Goal: Book appointment/travel/reservation: Book appointment/travel/reservation

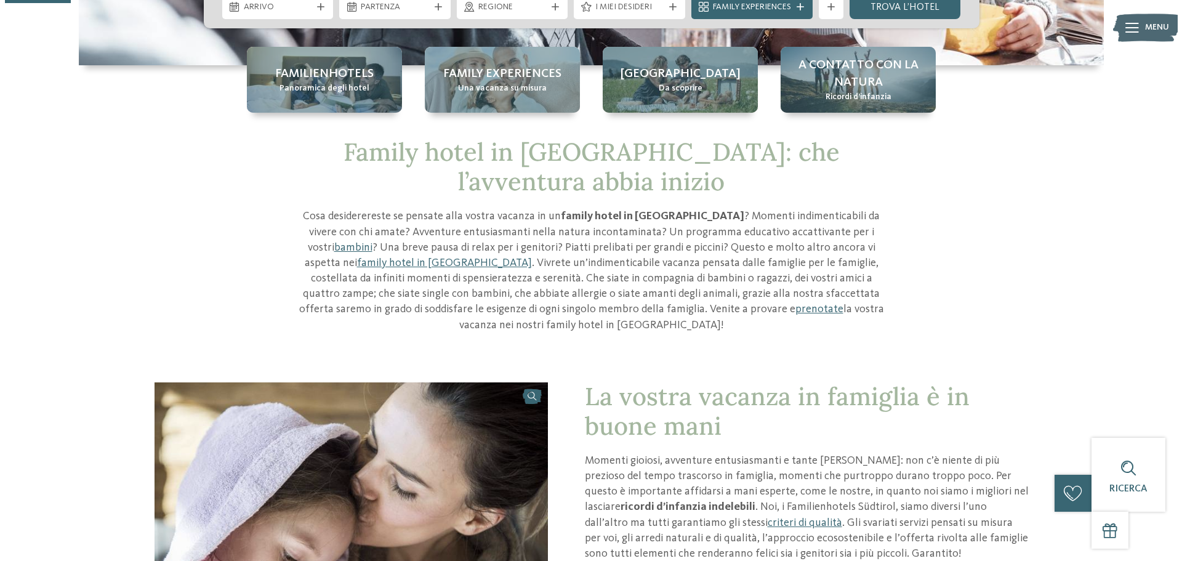
scroll to position [185, 0]
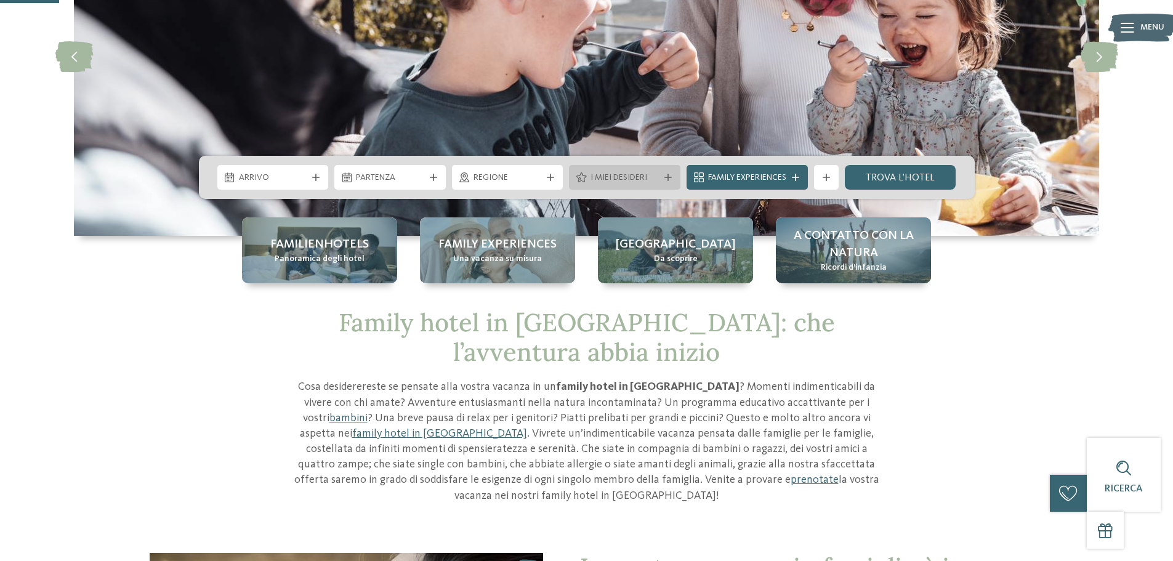
click at [644, 173] on span "I miei desideri" at bounding box center [625, 178] width 68 height 12
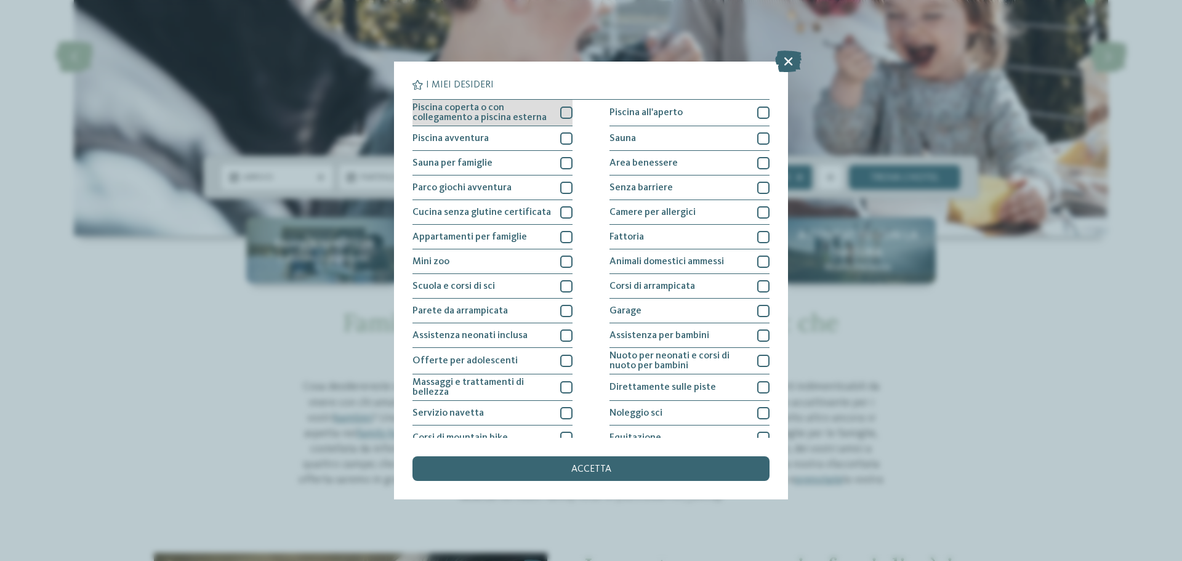
click at [565, 116] on div at bounding box center [566, 113] width 12 height 12
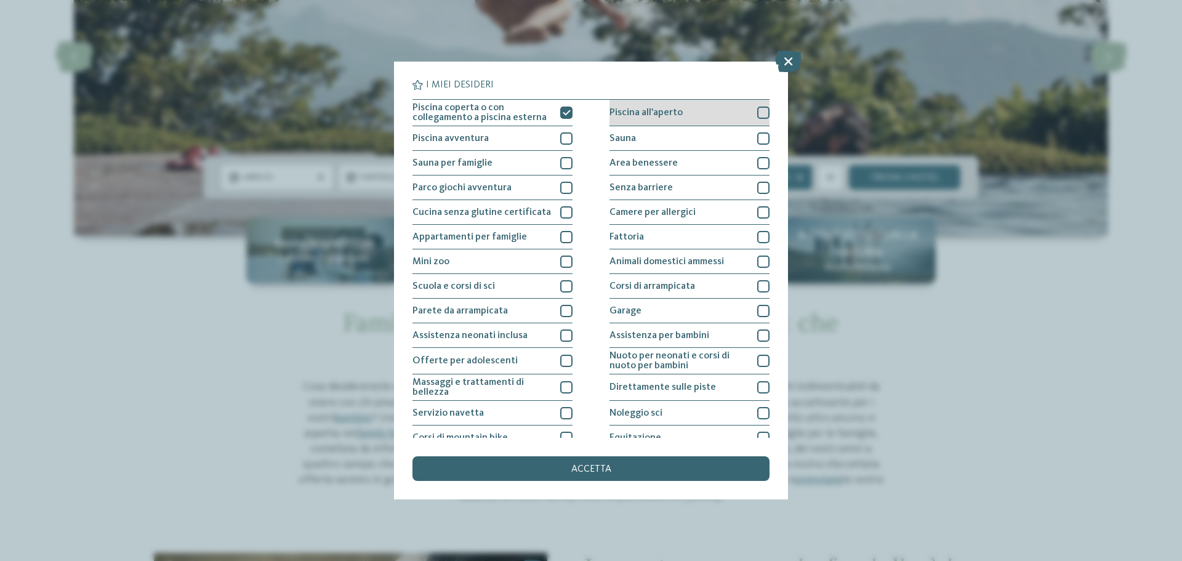
click at [757, 113] on div at bounding box center [763, 113] width 12 height 12
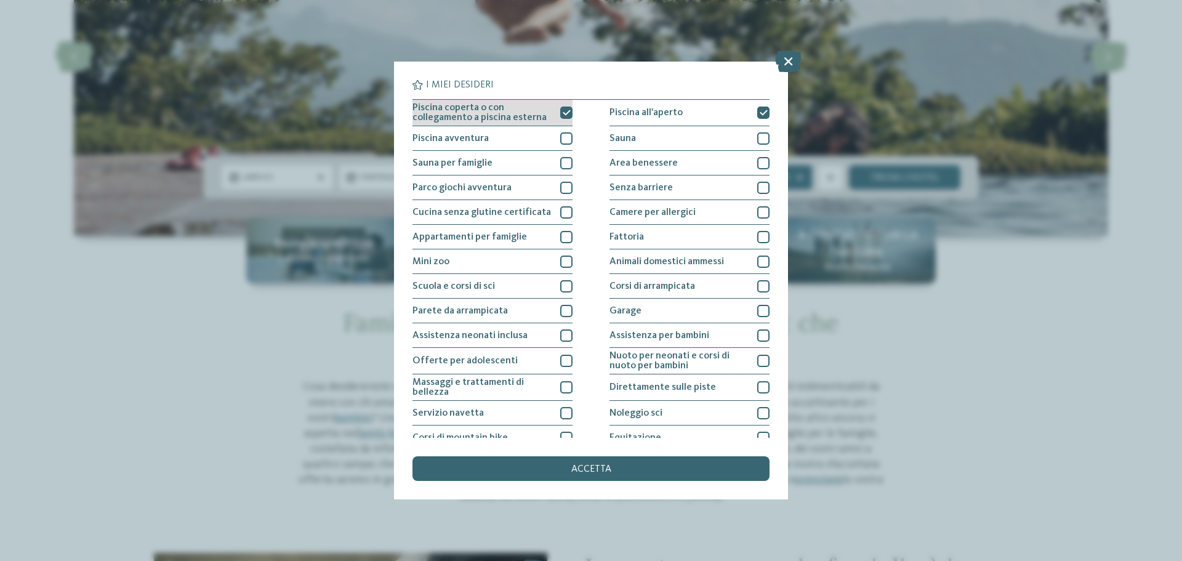
click at [565, 117] on div at bounding box center [566, 113] width 12 height 12
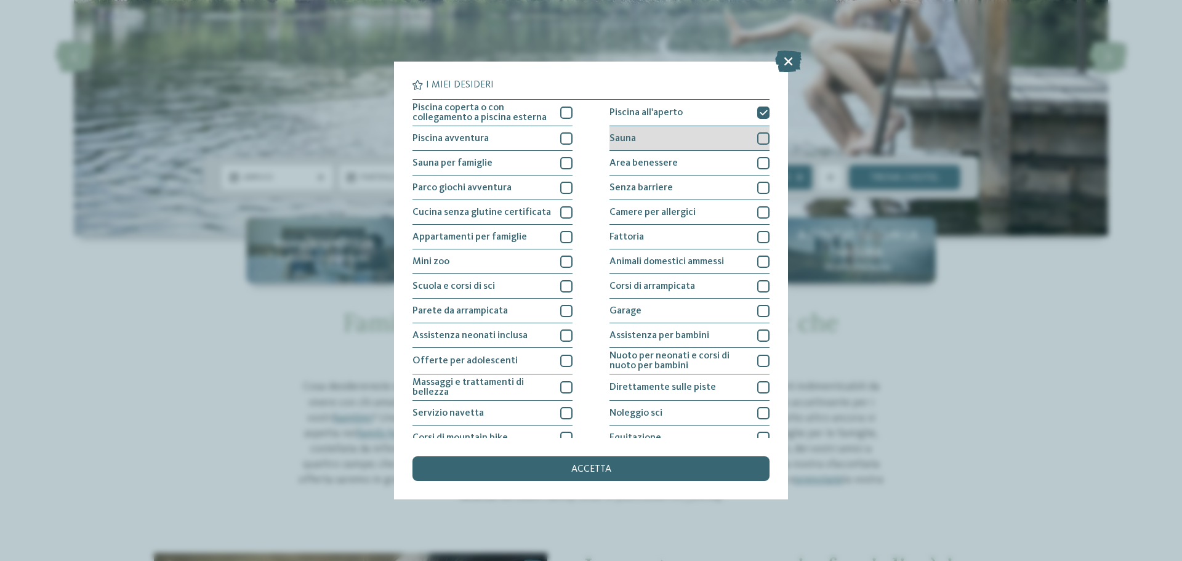
click at [729, 136] on div "Sauna" at bounding box center [690, 138] width 160 height 25
click at [725, 163] on div "Area benessere" at bounding box center [690, 163] width 160 height 25
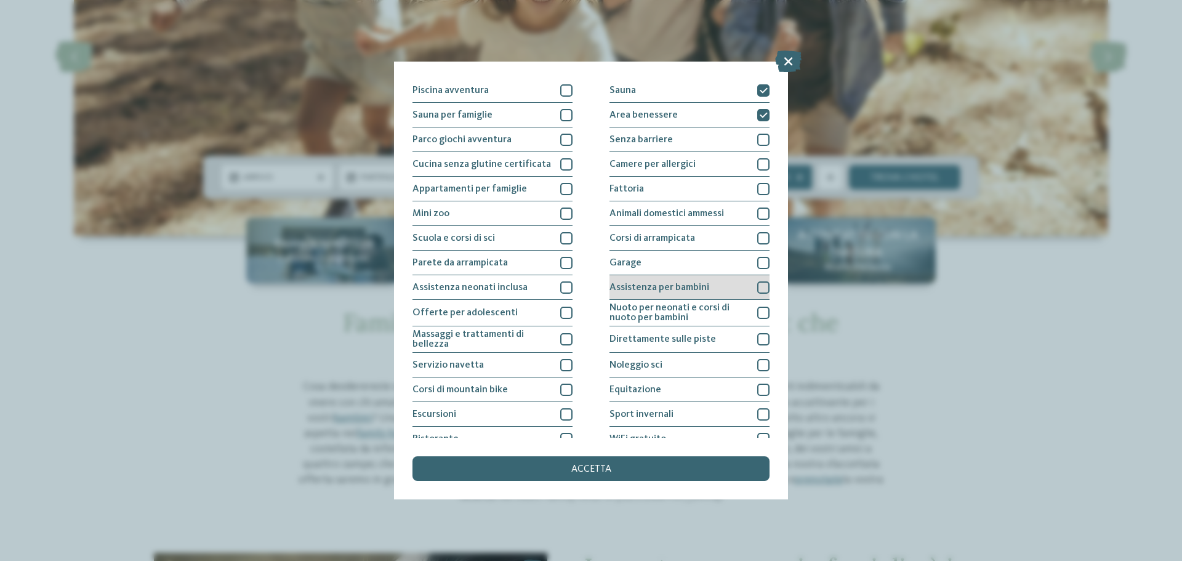
scroll to position [62, 0]
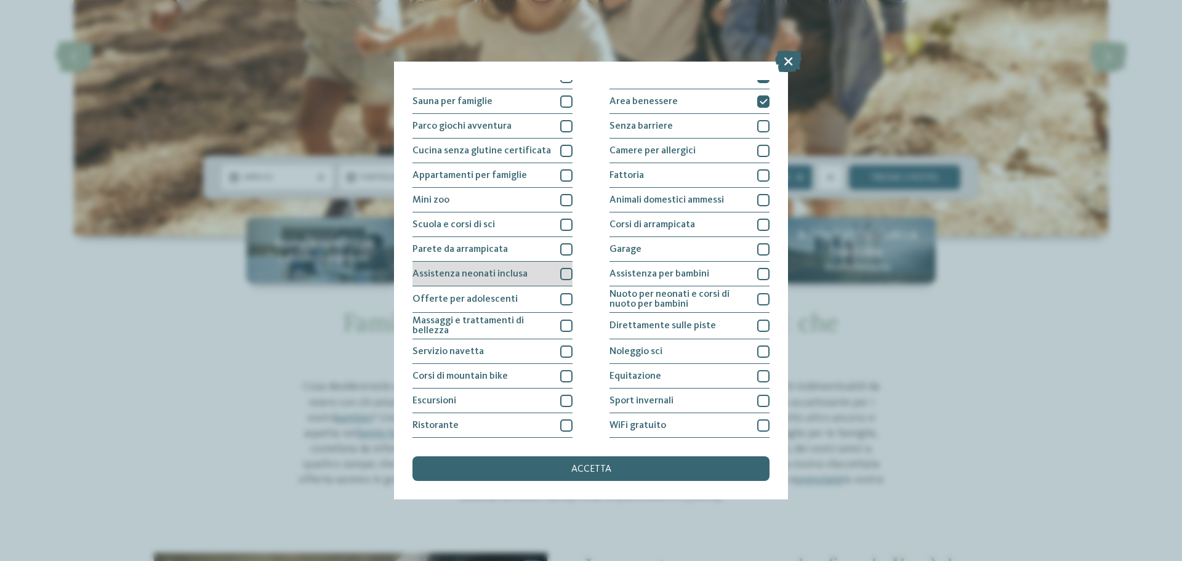
click at [564, 273] on div at bounding box center [566, 274] width 12 height 12
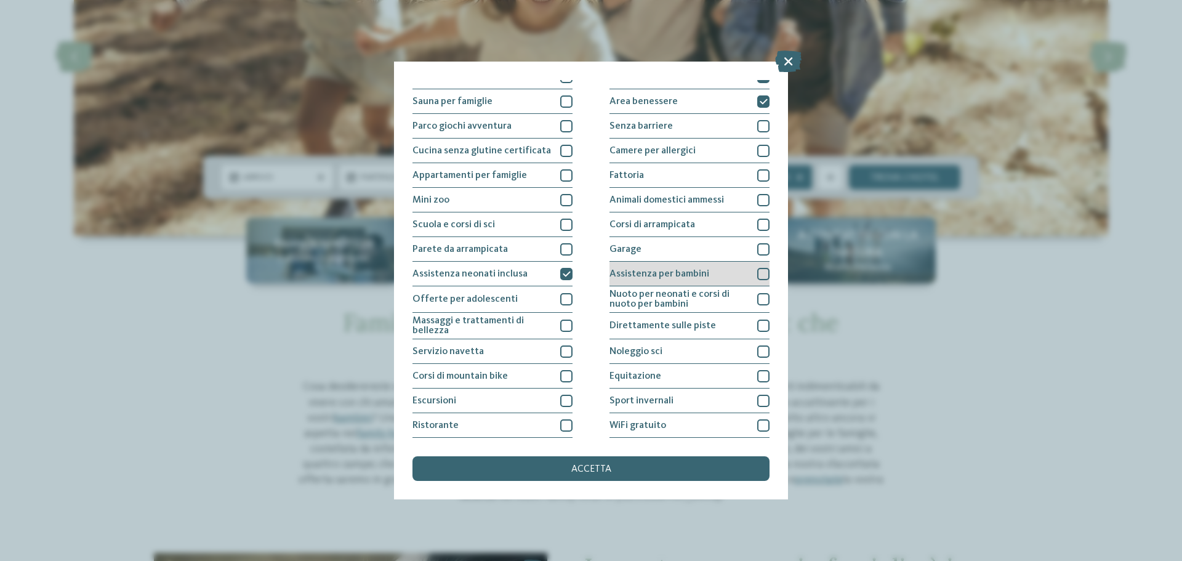
click at [689, 274] on span "Assistenza per bambini" at bounding box center [660, 274] width 100 height 10
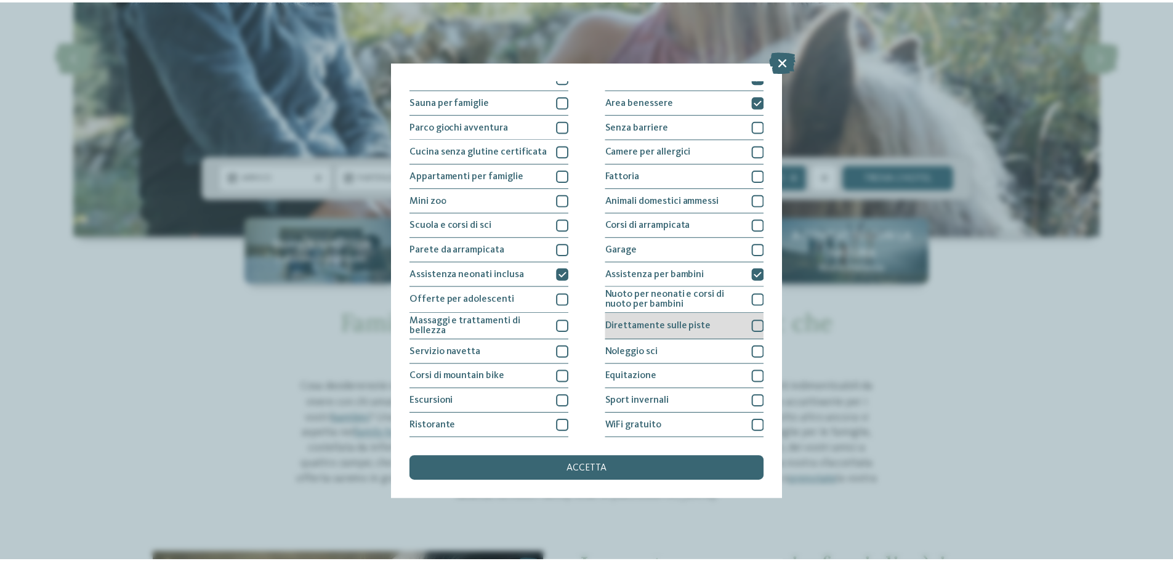
scroll to position [86, 0]
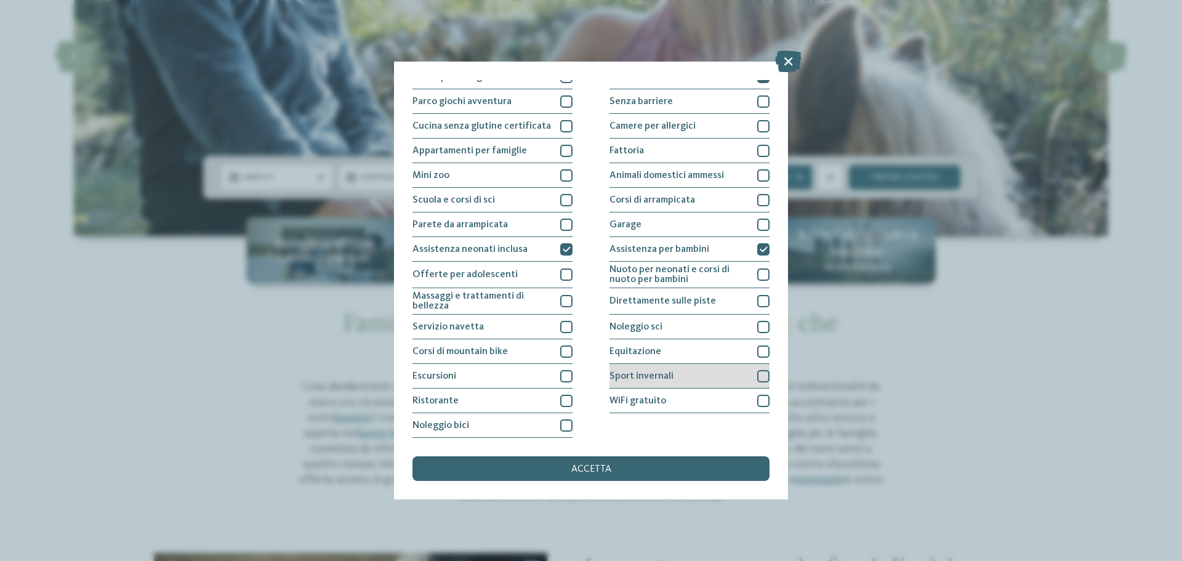
click at [677, 377] on div "Sport invernali" at bounding box center [690, 376] width 160 height 25
click at [617, 469] on div "accetta" at bounding box center [591, 468] width 357 height 25
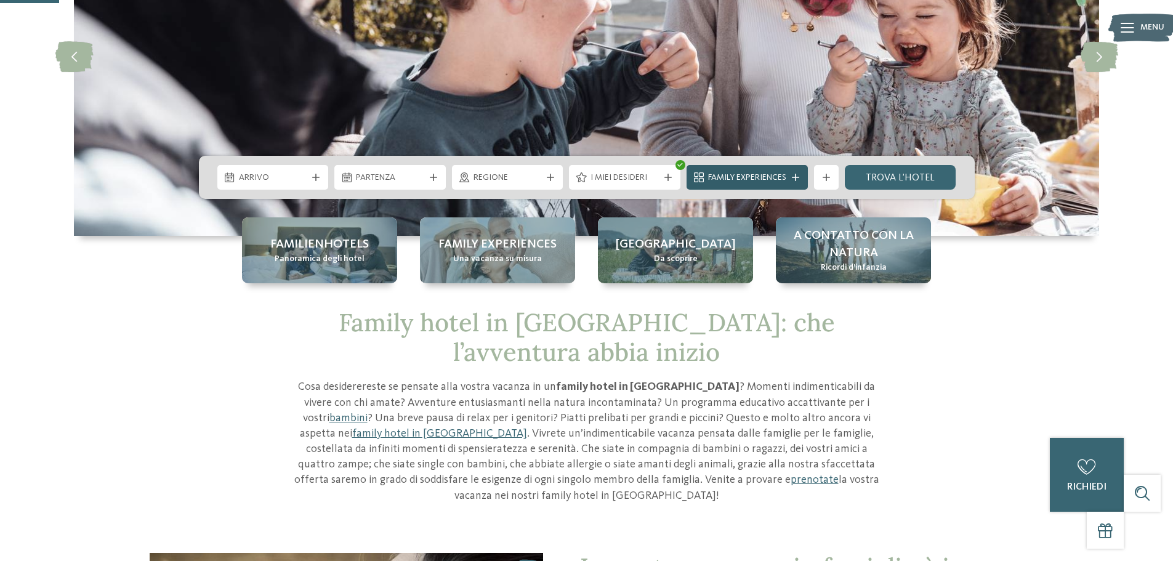
click at [799, 181] on icon at bounding box center [795, 177] width 7 height 7
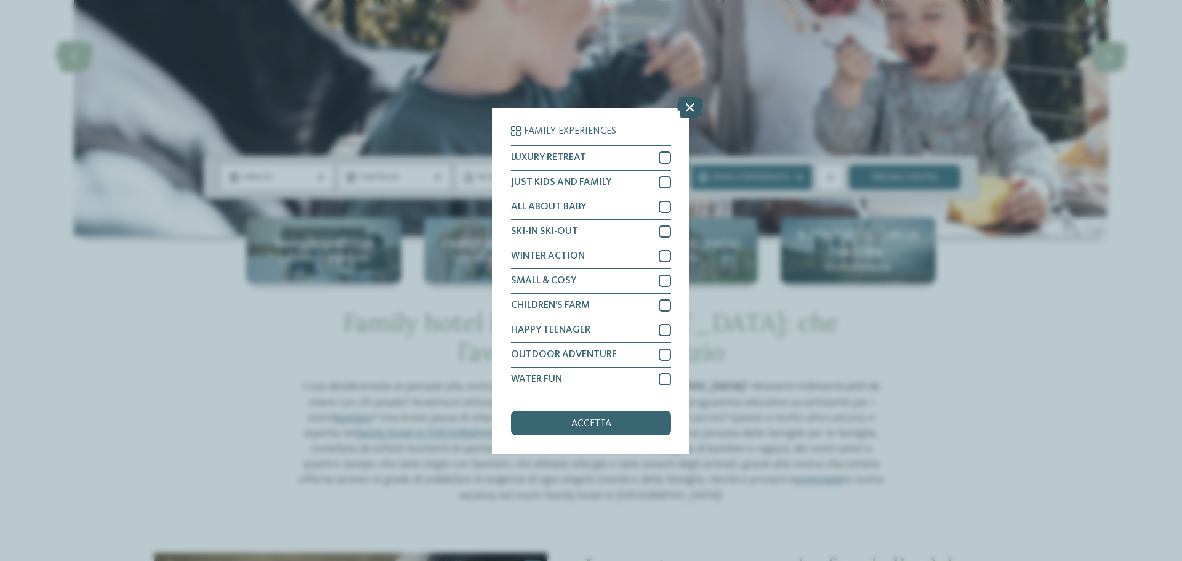
click at [689, 110] on icon at bounding box center [690, 107] width 26 height 22
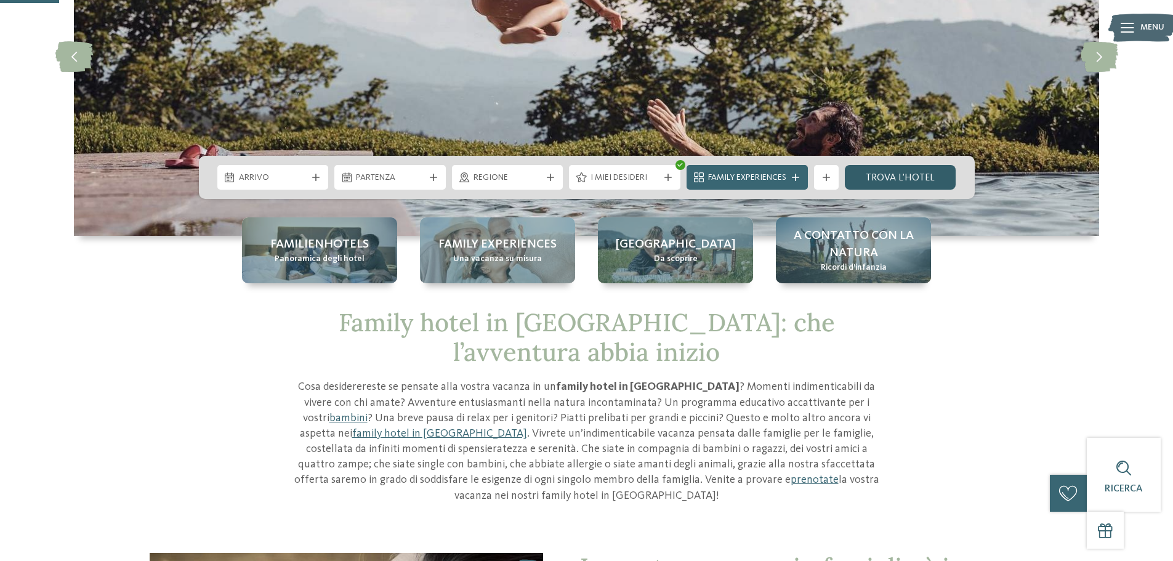
click at [894, 179] on link "trova l’hotel" at bounding box center [900, 177] width 111 height 25
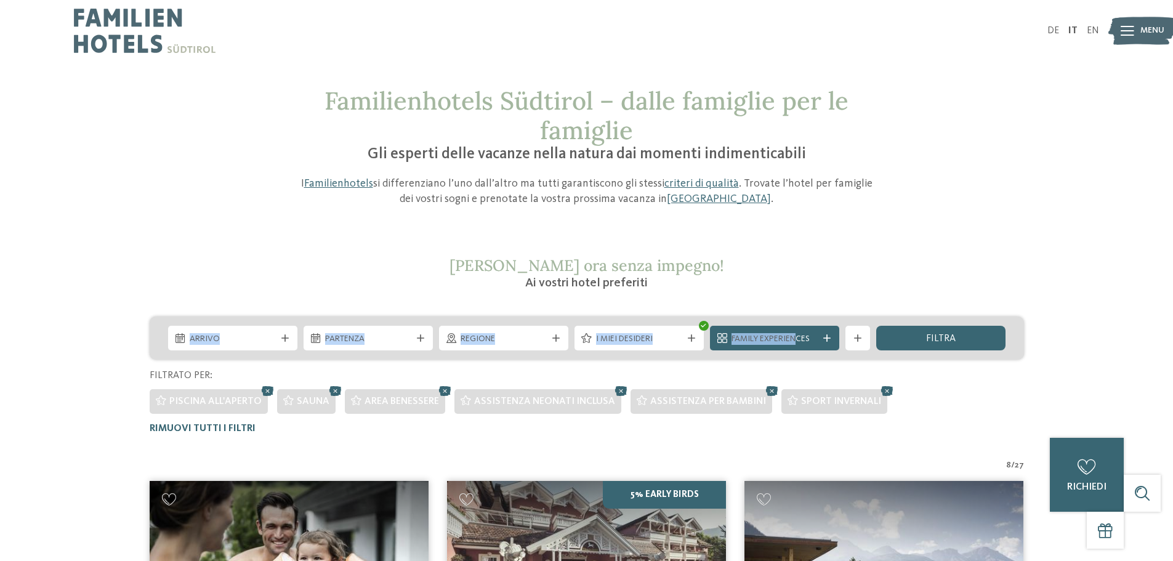
drag, startPoint x: 799, startPoint y: 330, endPoint x: 767, endPoint y: 288, distance: 53.2
click at [671, 337] on span "I miei desideri" at bounding box center [639, 339] width 86 height 12
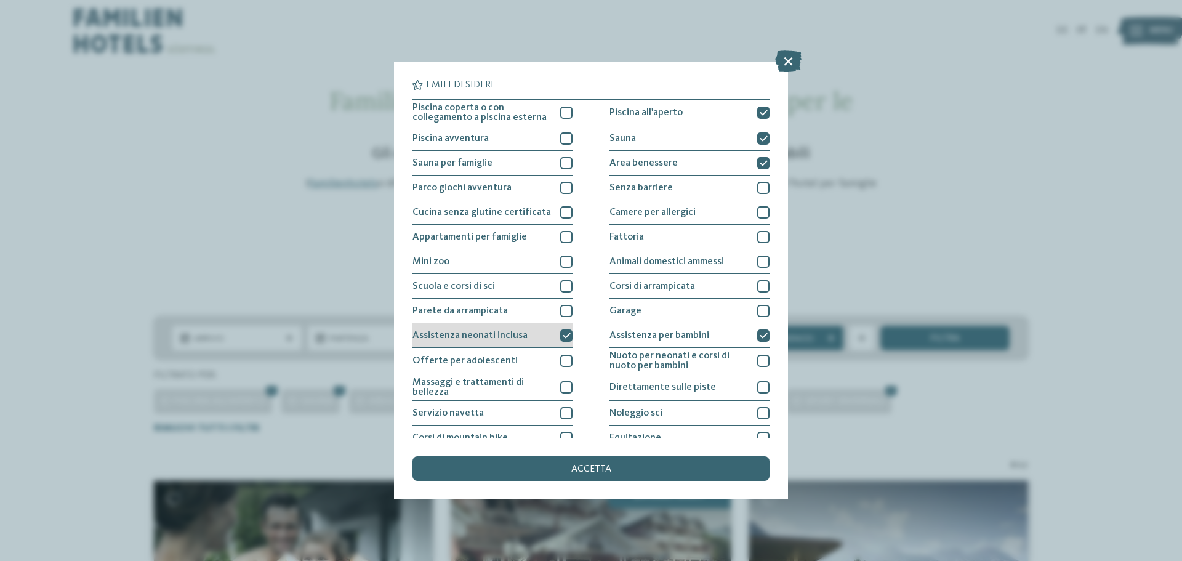
click at [560, 333] on div at bounding box center [566, 335] width 12 height 12
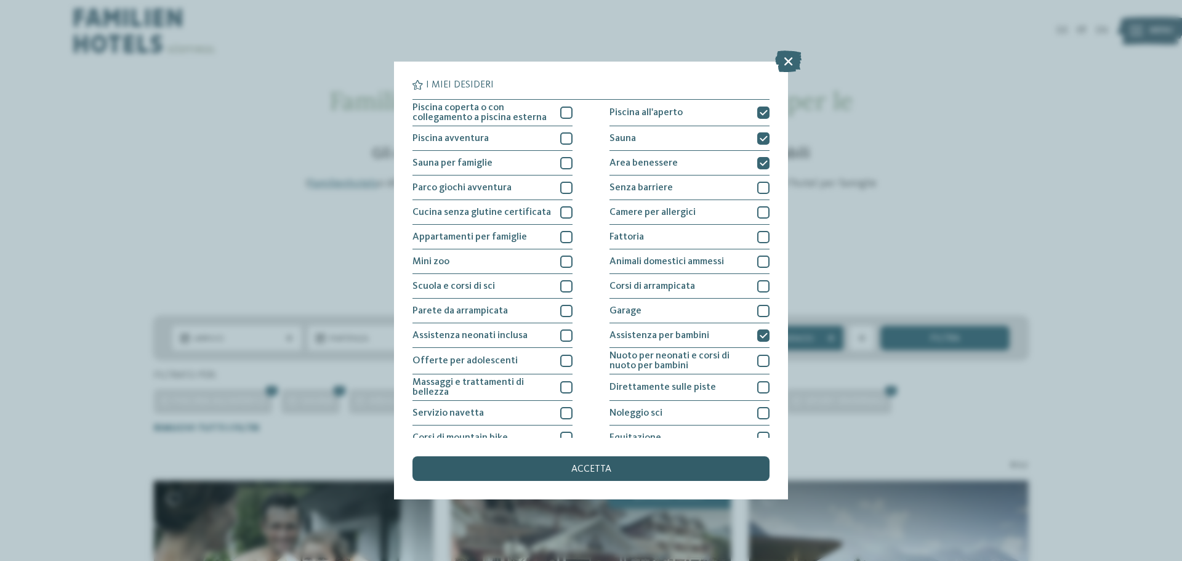
click at [605, 467] on span "accetta" at bounding box center [592, 469] width 40 height 10
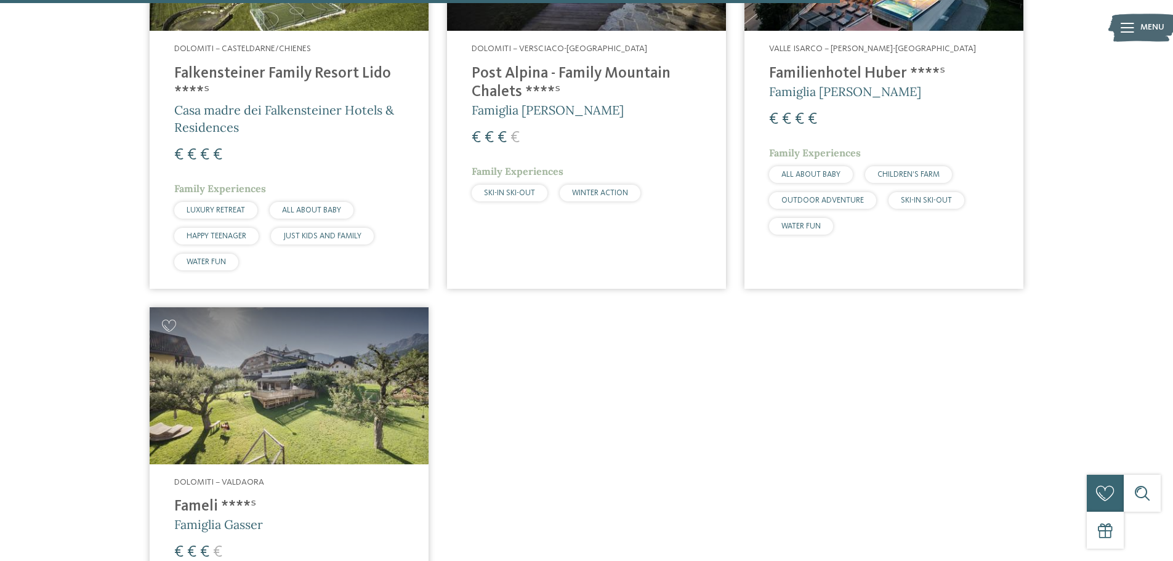
scroll to position [1820, 0]
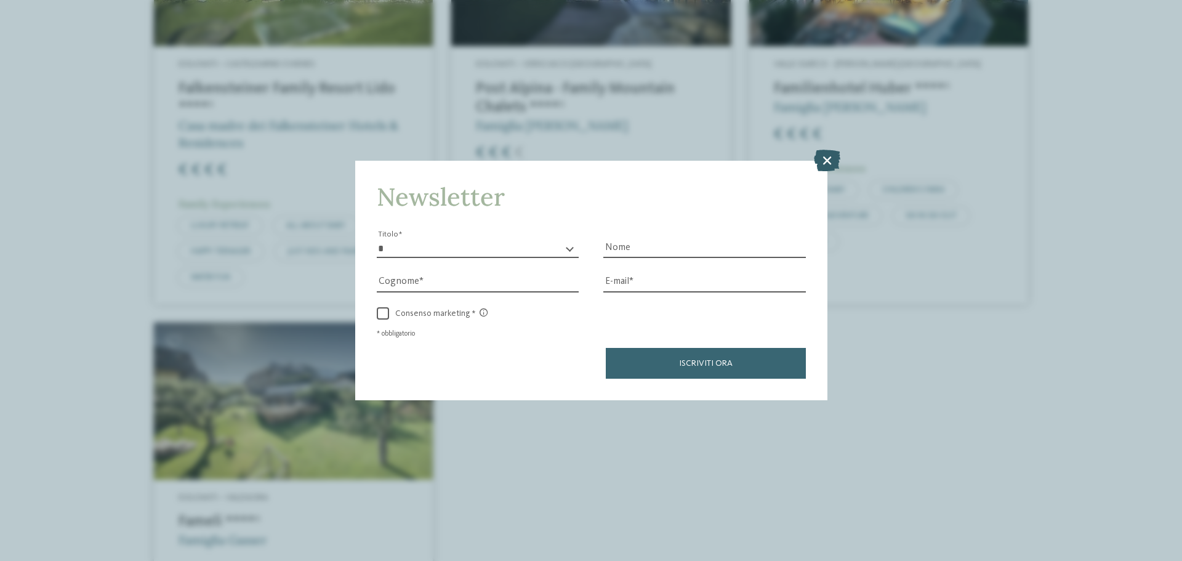
click at [825, 160] on icon at bounding box center [827, 161] width 26 height 22
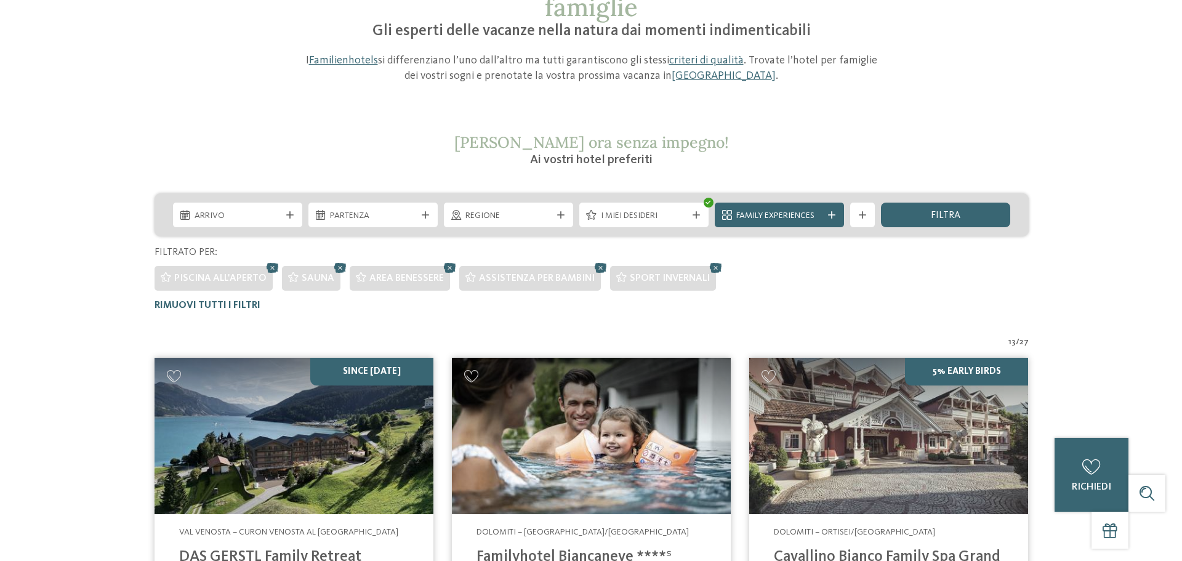
scroll to position [0, 0]
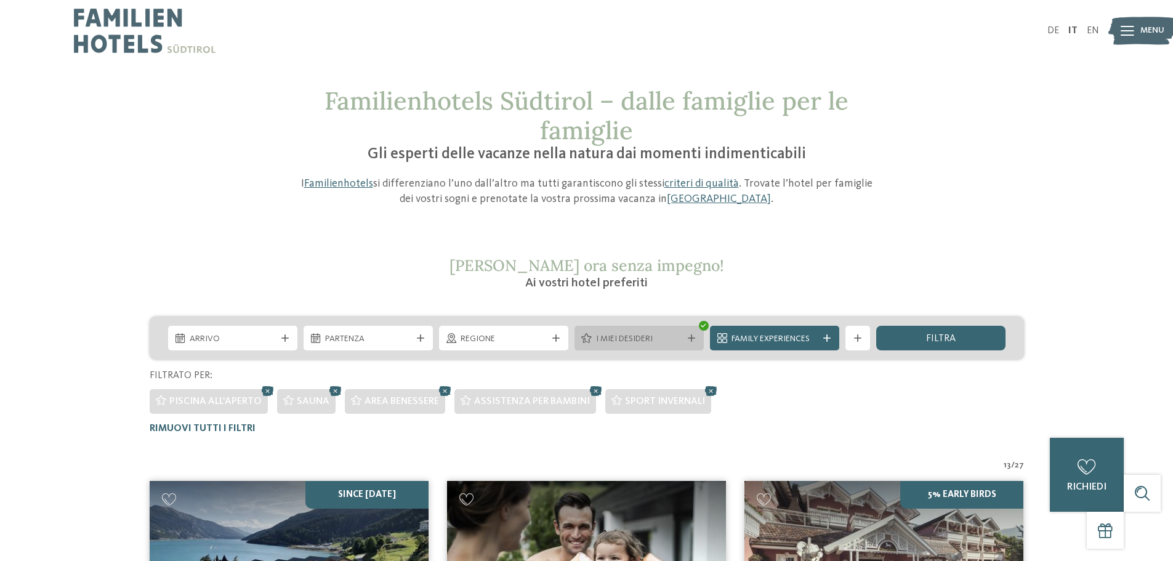
click at [677, 341] on span "I miei desideri" at bounding box center [639, 339] width 86 height 12
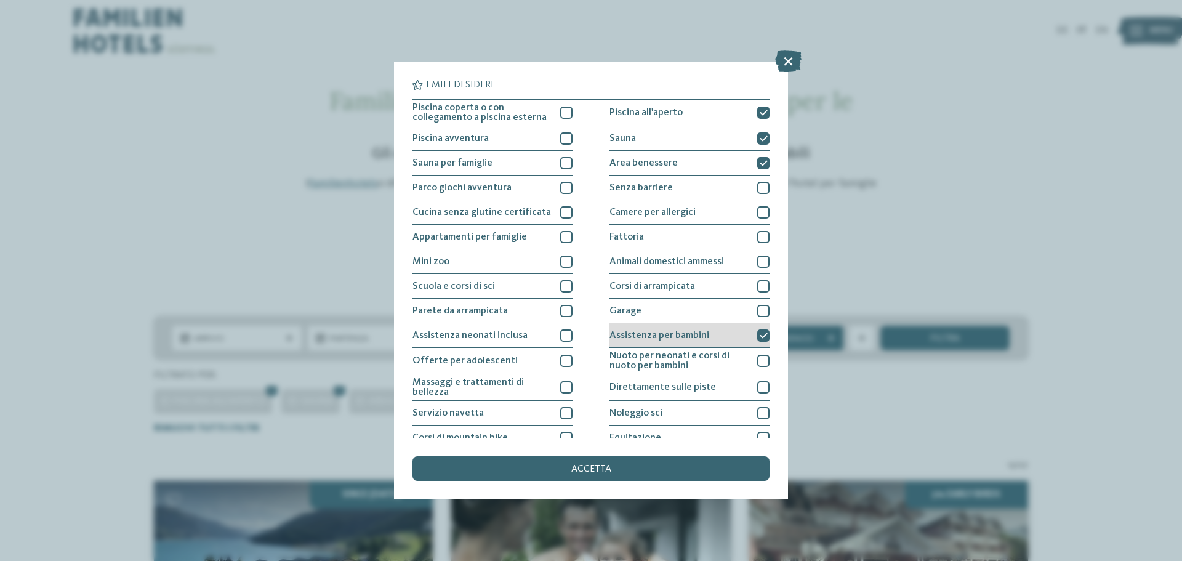
click at [760, 337] on icon at bounding box center [764, 335] width 8 height 7
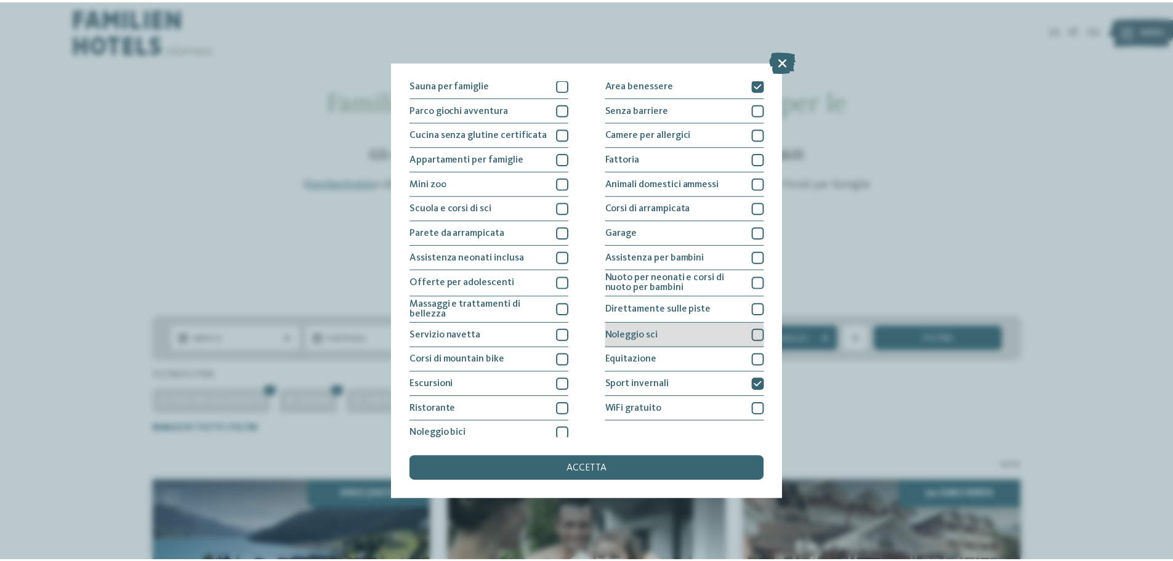
scroll to position [86, 0]
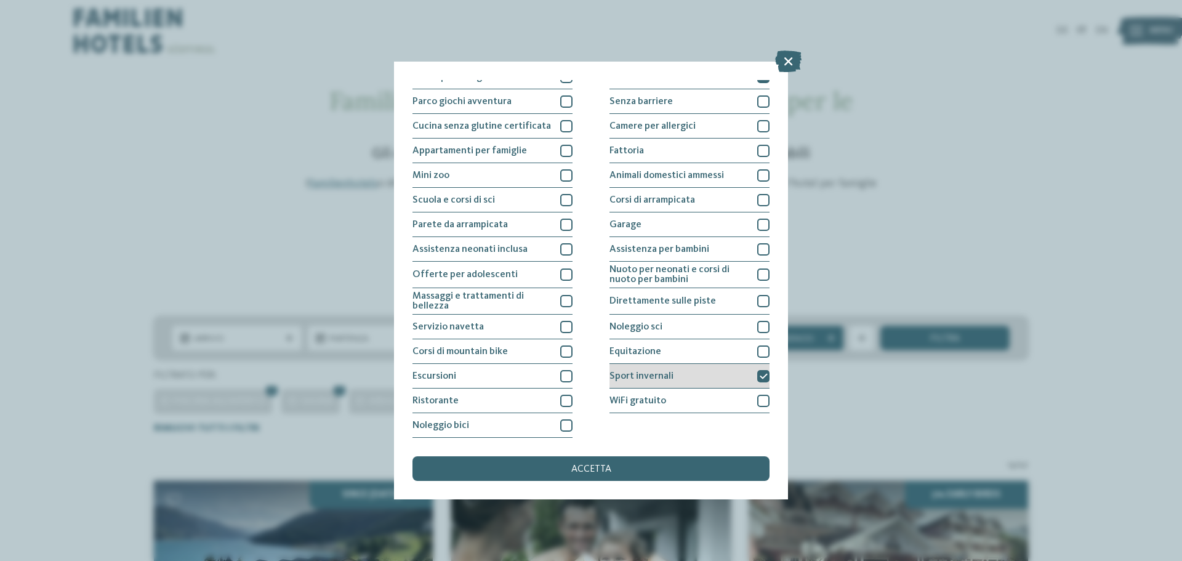
click at [760, 376] on icon at bounding box center [764, 376] width 8 height 7
click at [661, 475] on div "accetta" at bounding box center [591, 468] width 357 height 25
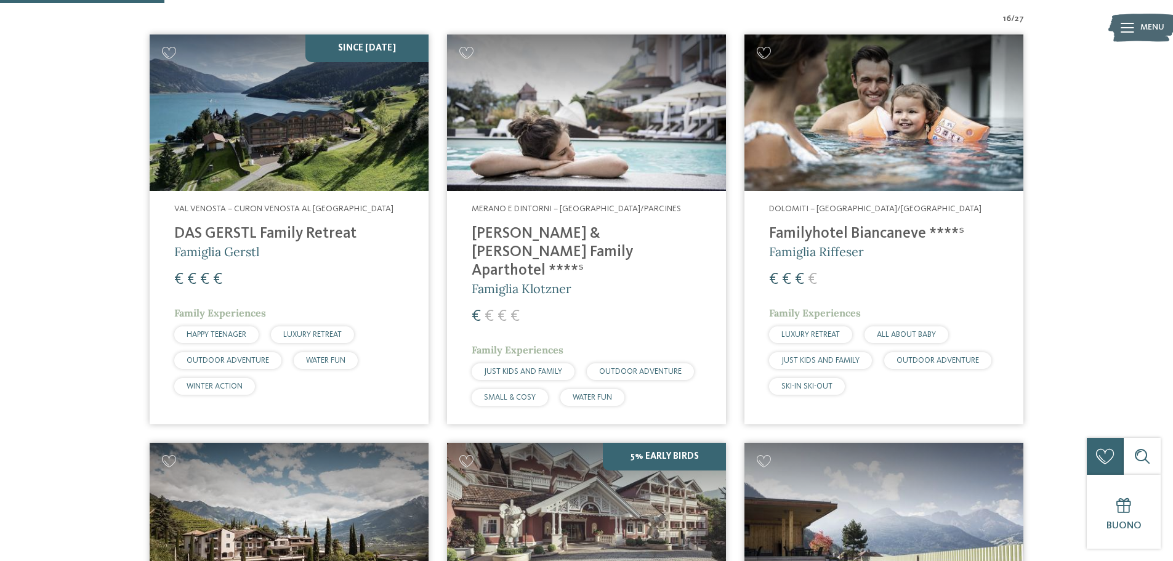
scroll to position [466, 0]
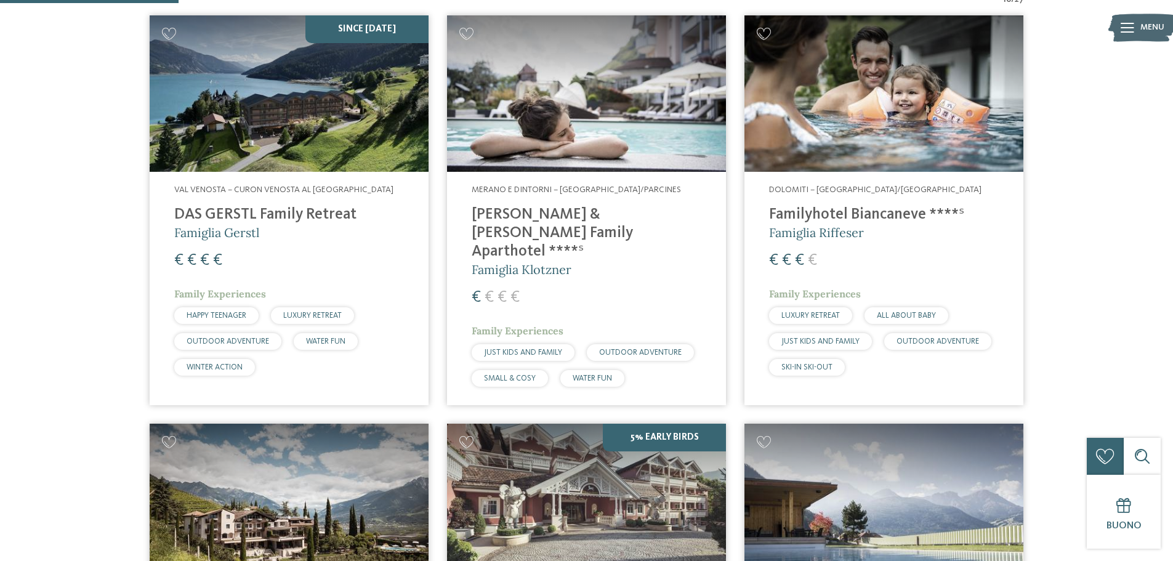
click at [823, 368] on span "SKI-IN SKI-OUT" at bounding box center [807, 367] width 51 height 8
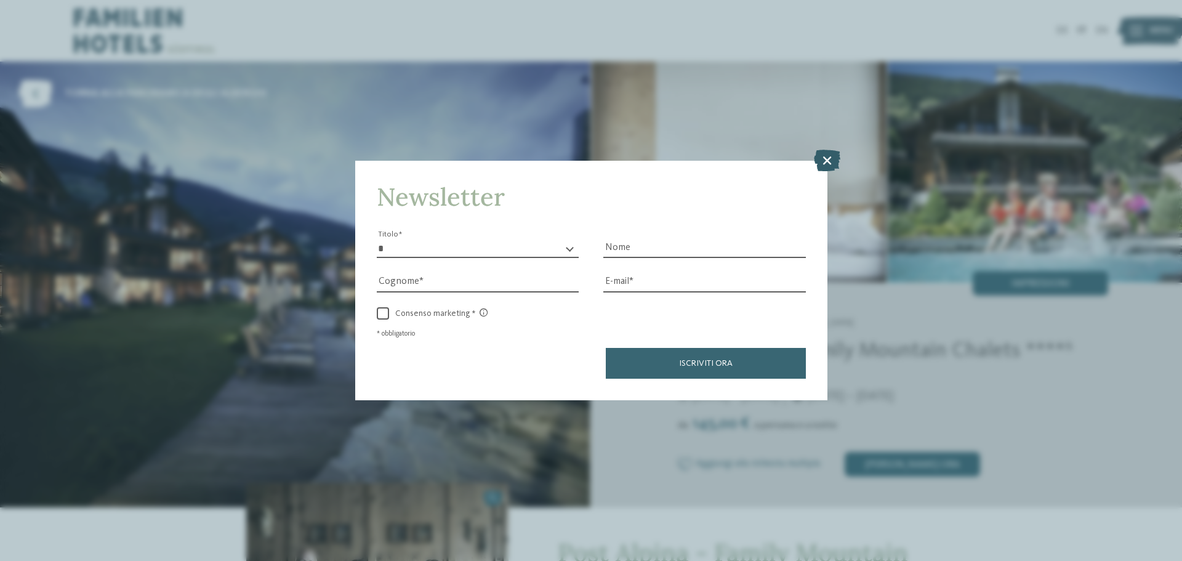
click at [829, 160] on icon at bounding box center [827, 161] width 26 height 22
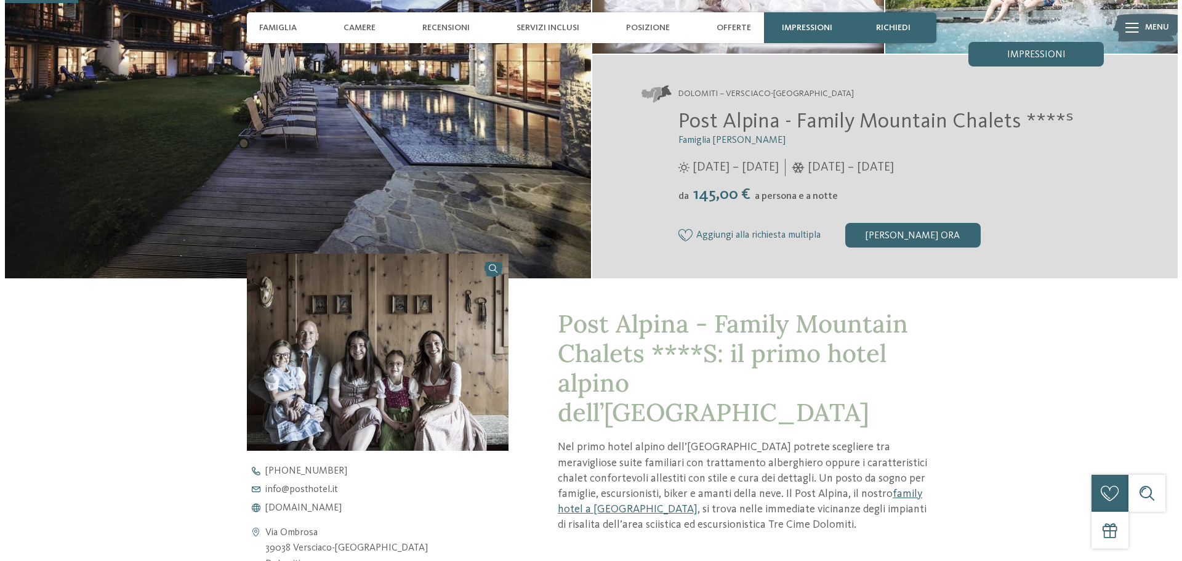
scroll to position [123, 0]
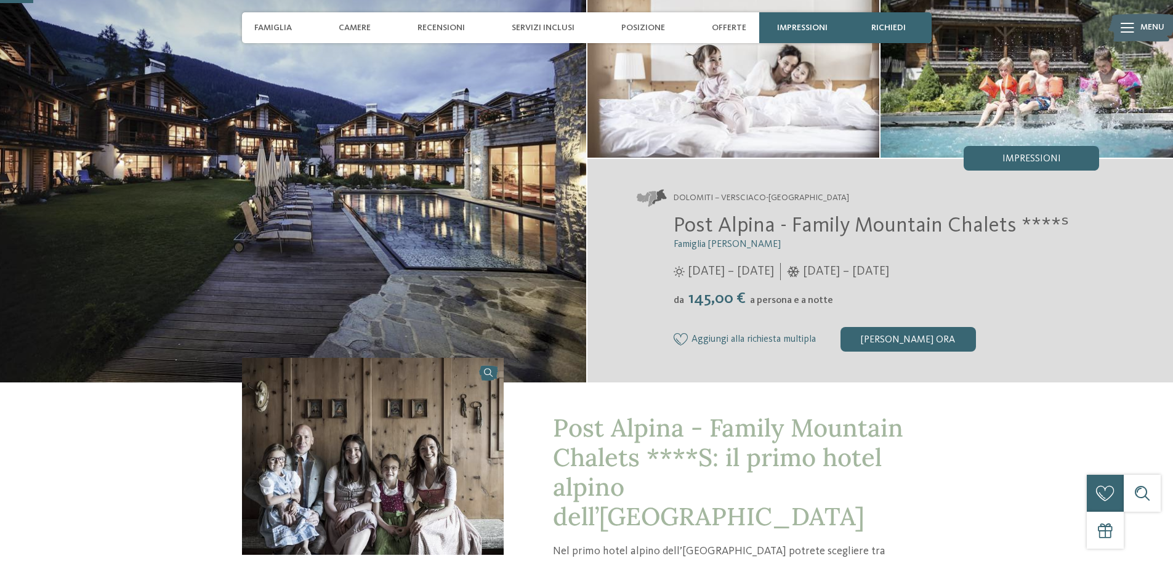
click at [1133, 31] on icon at bounding box center [1128, 28] width 14 height 10
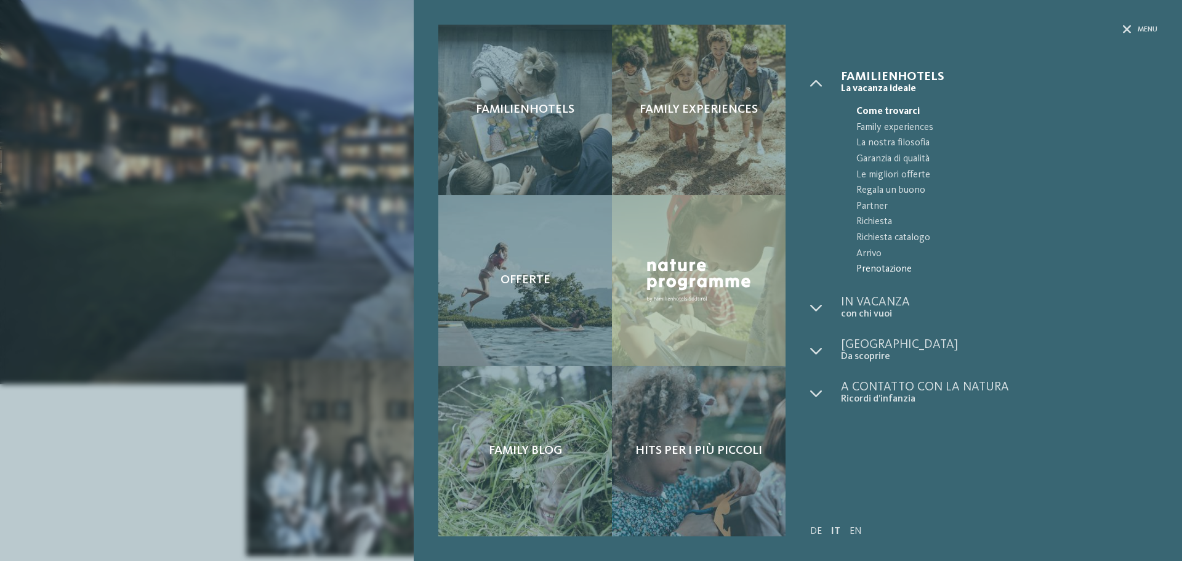
click at [879, 267] on span "Prenotazione" at bounding box center [1007, 270] width 301 height 16
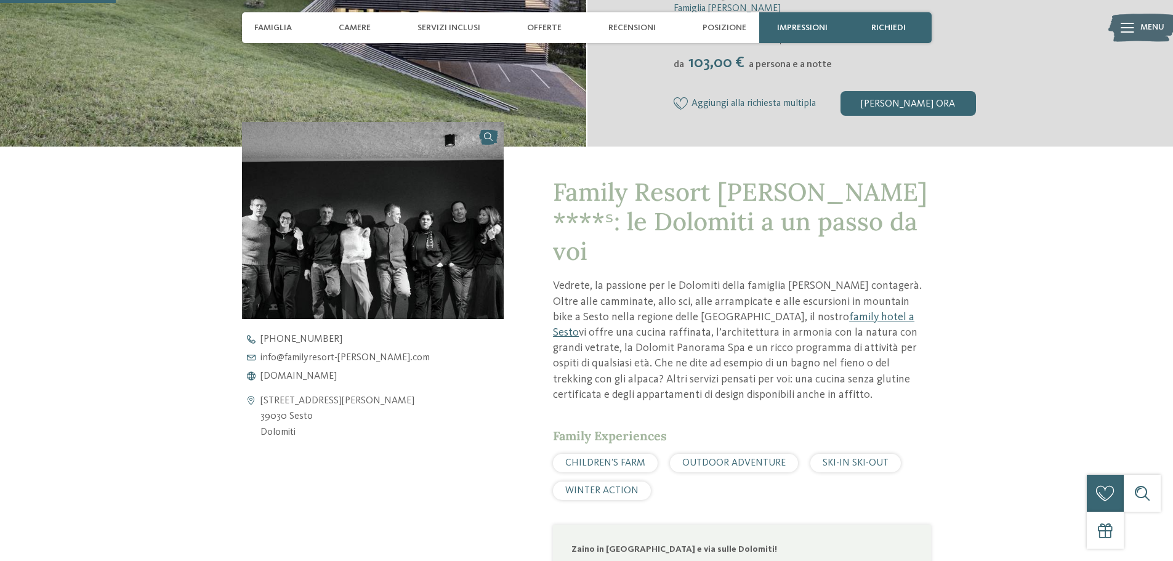
scroll to position [370, 0]
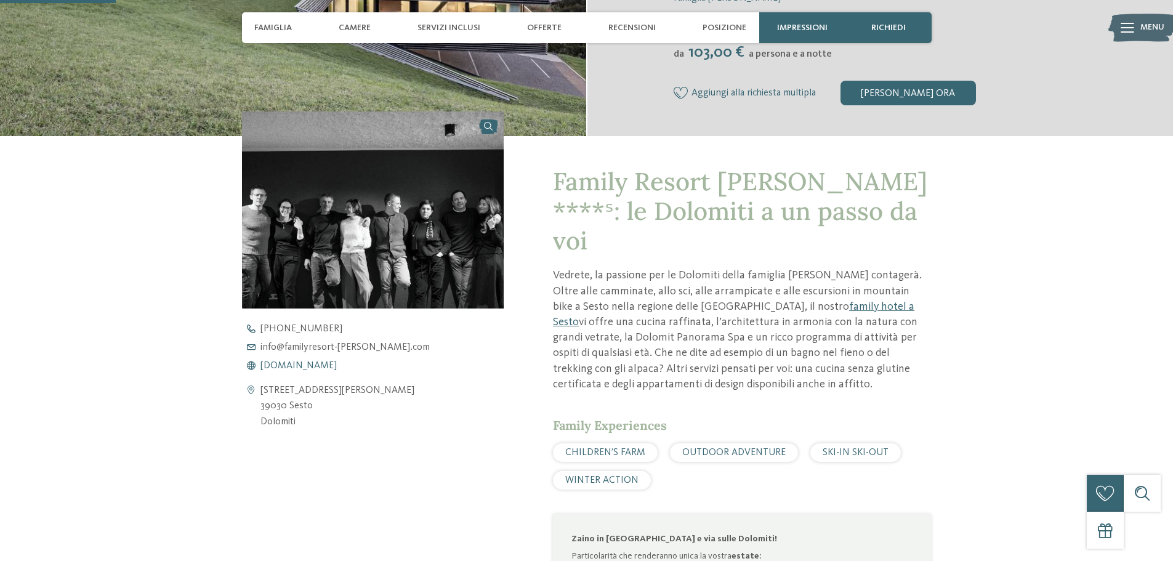
click at [337, 365] on span "www.familyresort-rainer.com" at bounding box center [299, 366] width 76 height 10
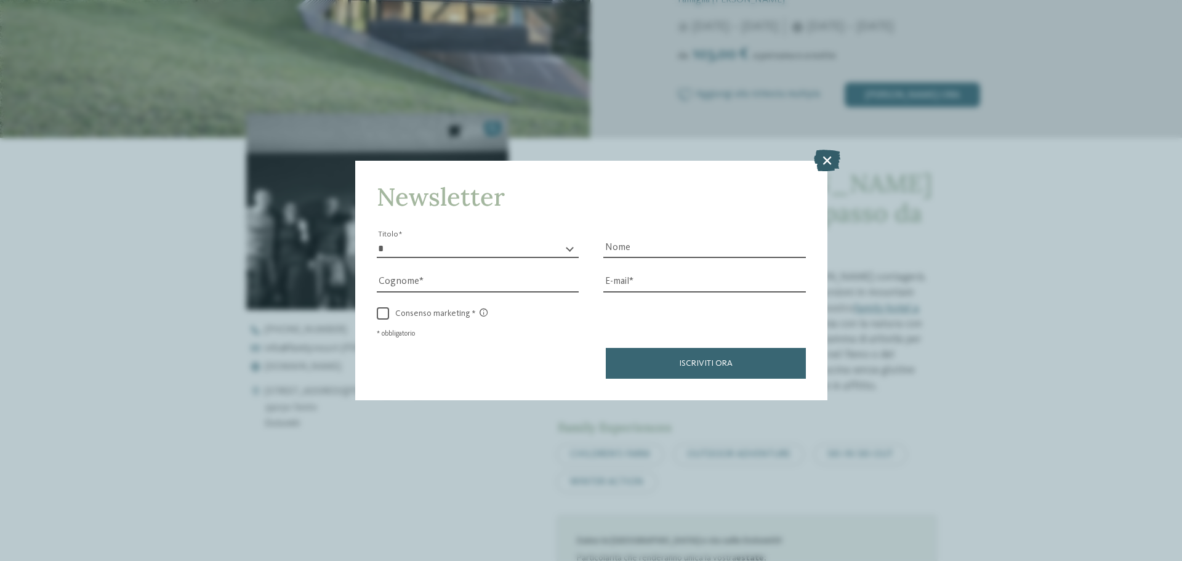
click at [822, 156] on icon at bounding box center [827, 161] width 26 height 22
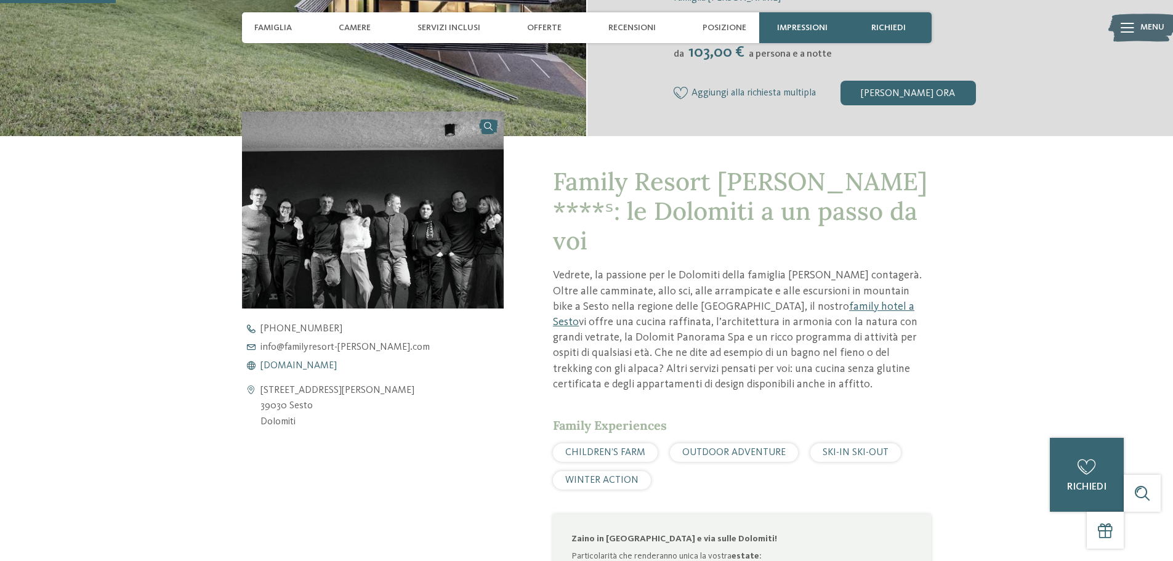
click at [337, 365] on span "www.familyresort-rainer.com" at bounding box center [299, 366] width 76 height 10
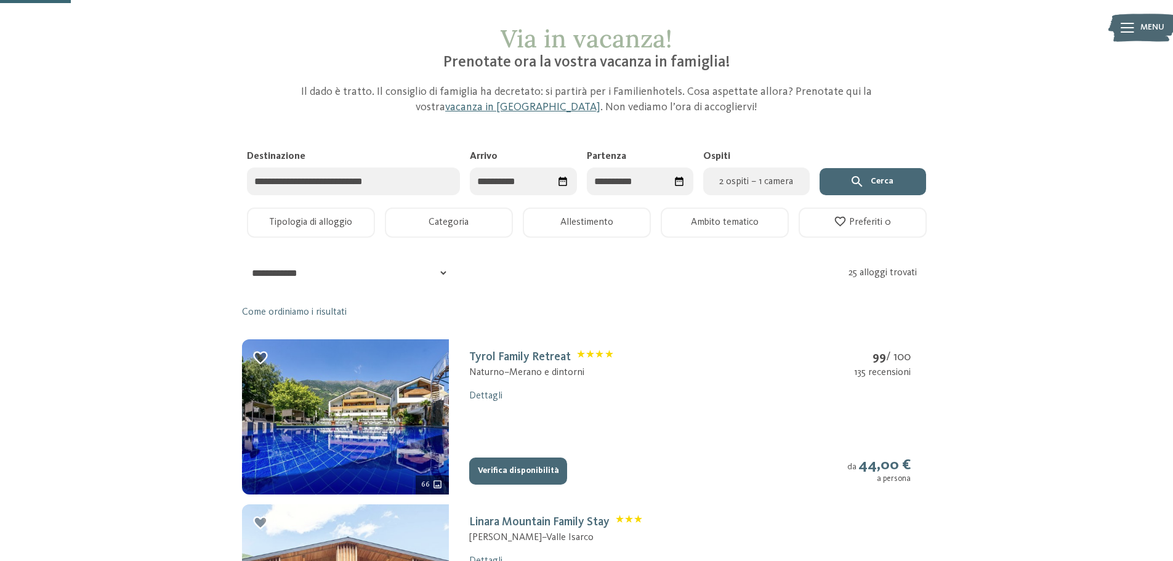
scroll to position [62, 0]
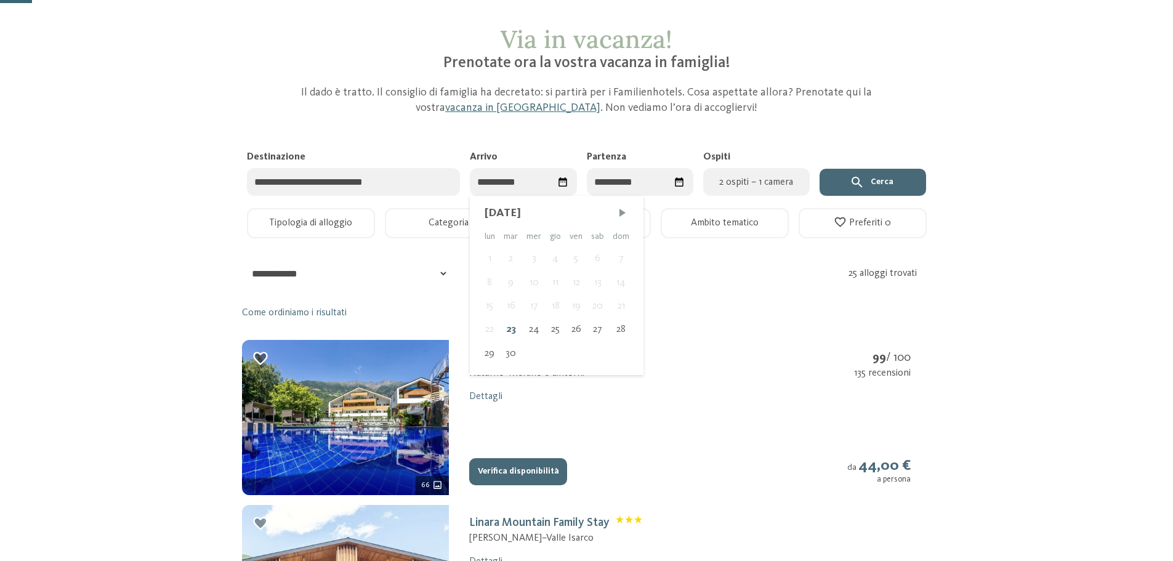
click at [531, 188] on input "Arrivo" at bounding box center [523, 182] width 107 height 28
click at [619, 213] on span "Mese successivo" at bounding box center [622, 213] width 12 height 12
click at [619, 213] on span "Mese successivo" at bounding box center [624, 213] width 12 height 12
click at [619, 213] on span "Mese successivo" at bounding box center [622, 213] width 12 height 12
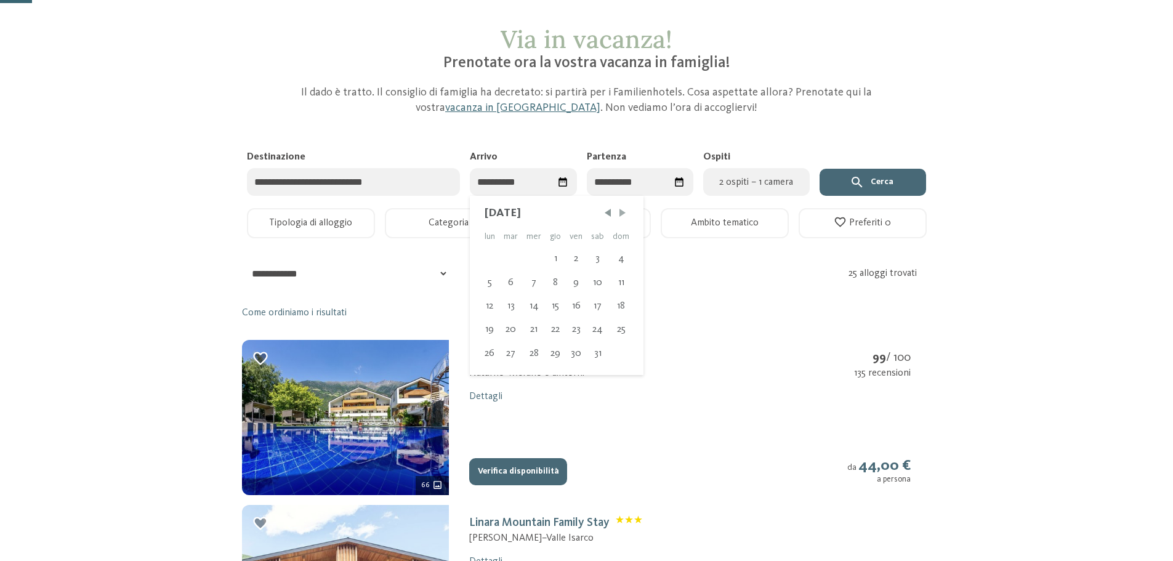
click at [619, 213] on span "Mese successivo" at bounding box center [622, 213] width 12 height 12
click at [607, 213] on span "Mese precedente" at bounding box center [608, 213] width 12 height 12
click at [598, 349] on div "28" at bounding box center [597, 353] width 22 height 23
type input "**********"
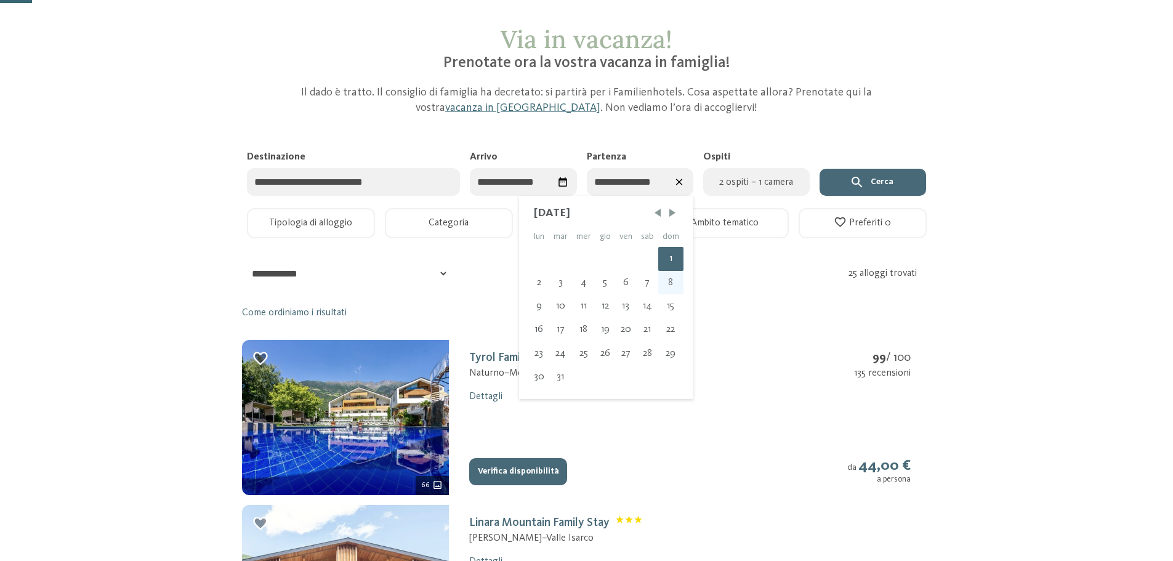
click at [665, 281] on div "8" at bounding box center [670, 282] width 25 height 23
type input "**********"
click at [751, 188] on span "2 ospiti – 1 camera" at bounding box center [757, 182] width 92 height 15
select select "*"
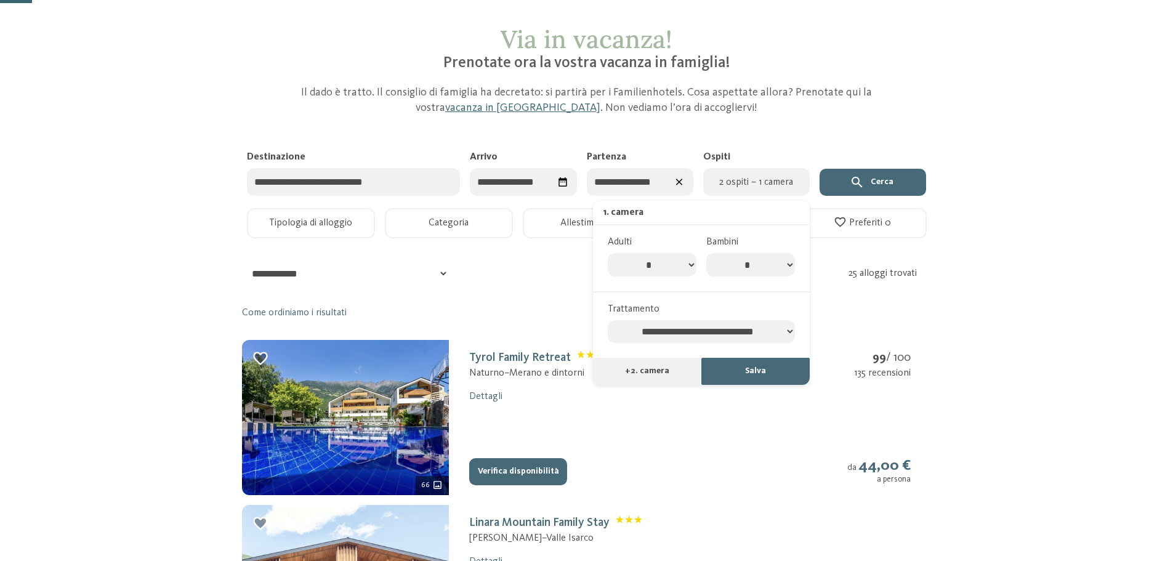
click at [776, 270] on select "* * * * * * * *" at bounding box center [750, 264] width 89 height 23
select select "*"
click at [706, 253] on select "* * * * * * * *" at bounding box center [750, 264] width 89 height 23
select select "*"
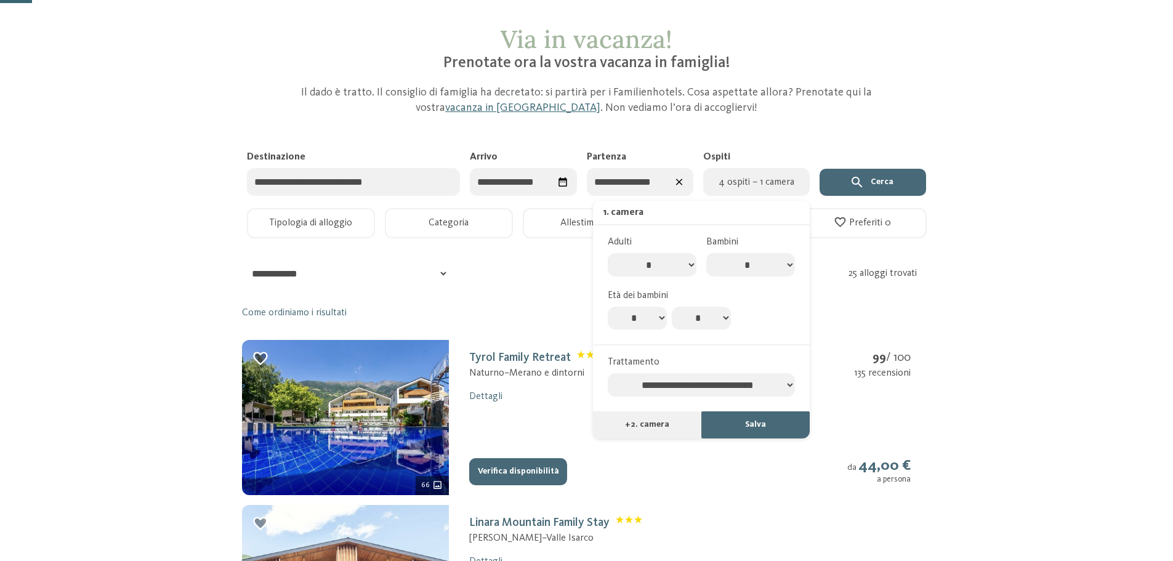
click at [648, 319] on select "* * * * * * * * * * ** ** ** ** ** ** ** **" at bounding box center [637, 318] width 59 height 23
select select "*"
click at [608, 307] on select "* * * * * * * * * * ** ** ** ** ** ** ** **" at bounding box center [637, 318] width 59 height 23
click at [701, 316] on select "* * * * * * * * * * ** ** ** ** ** ** ** **" at bounding box center [701, 318] width 59 height 23
select select "*"
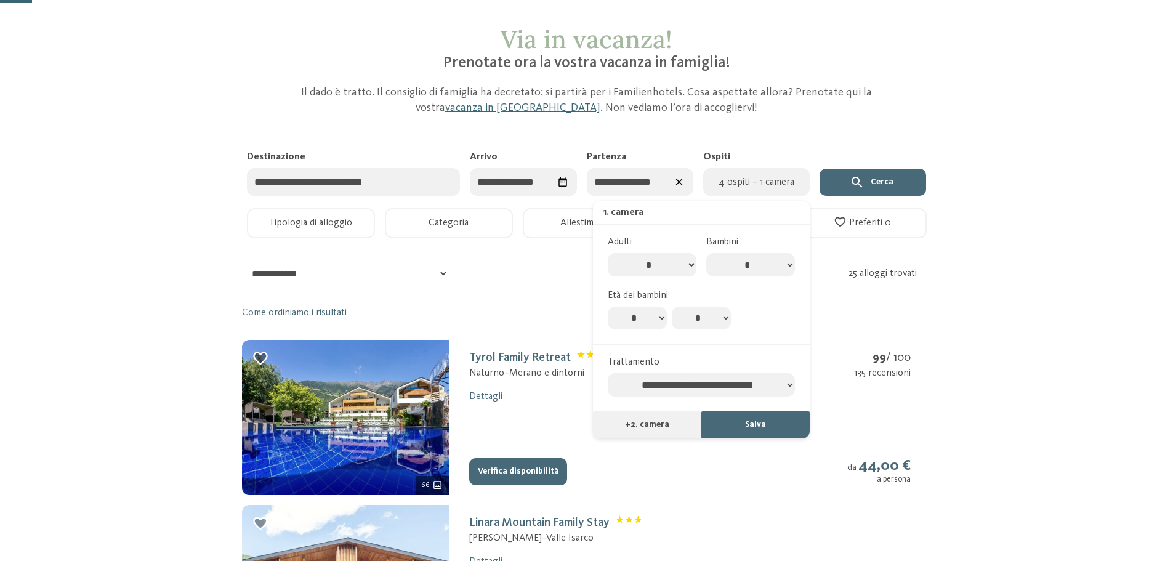
click at [672, 307] on select "* * * * * * * * * * ** ** ** ** ** ** ** **" at bounding box center [701, 318] width 59 height 23
click at [756, 330] on div "* * * * * * * * * * ** ** ** ** ** ** ** ** * * * * * * * * * * ** ** ** ** ** …" at bounding box center [701, 318] width 187 height 23
click at [761, 384] on select "**********" at bounding box center [701, 384] width 187 height 23
select select "**********"
click at [608, 374] on select "**********" at bounding box center [701, 384] width 187 height 23
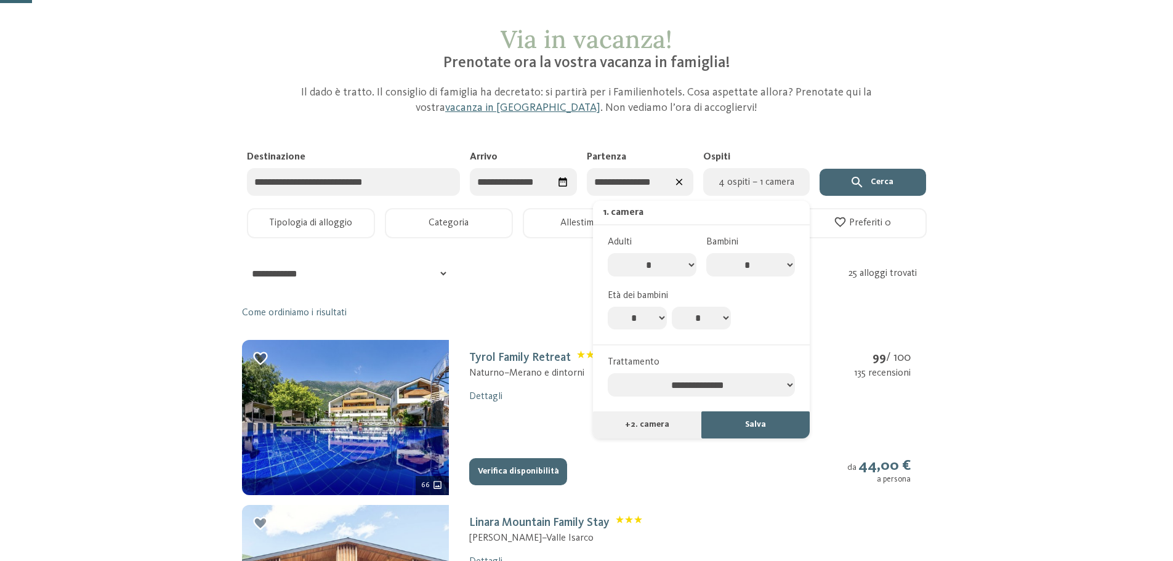
click at [747, 435] on button "Salva" at bounding box center [755, 424] width 108 height 27
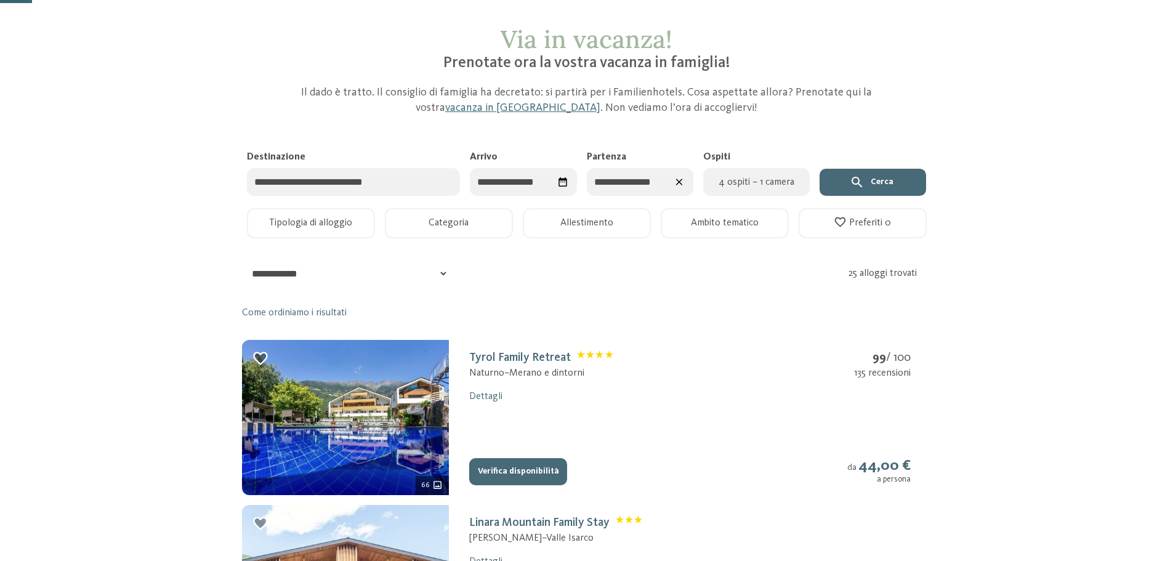
click at [860, 184] on icon "submit" at bounding box center [857, 182] width 10 height 10
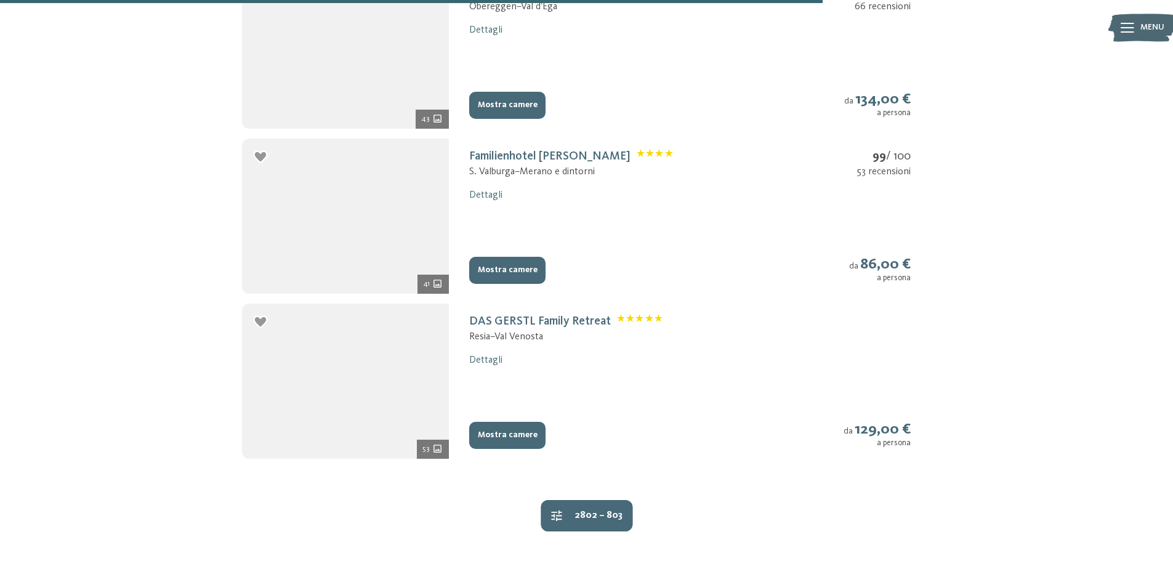
scroll to position [1416, 0]
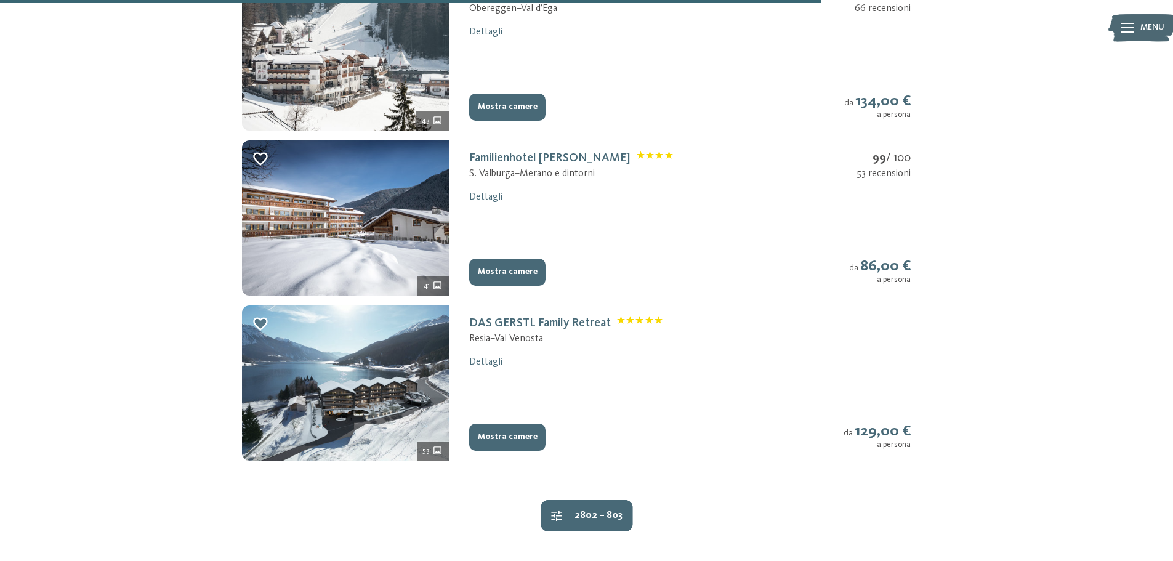
click at [607, 520] on button "2802 – 803" at bounding box center [587, 515] width 92 height 31
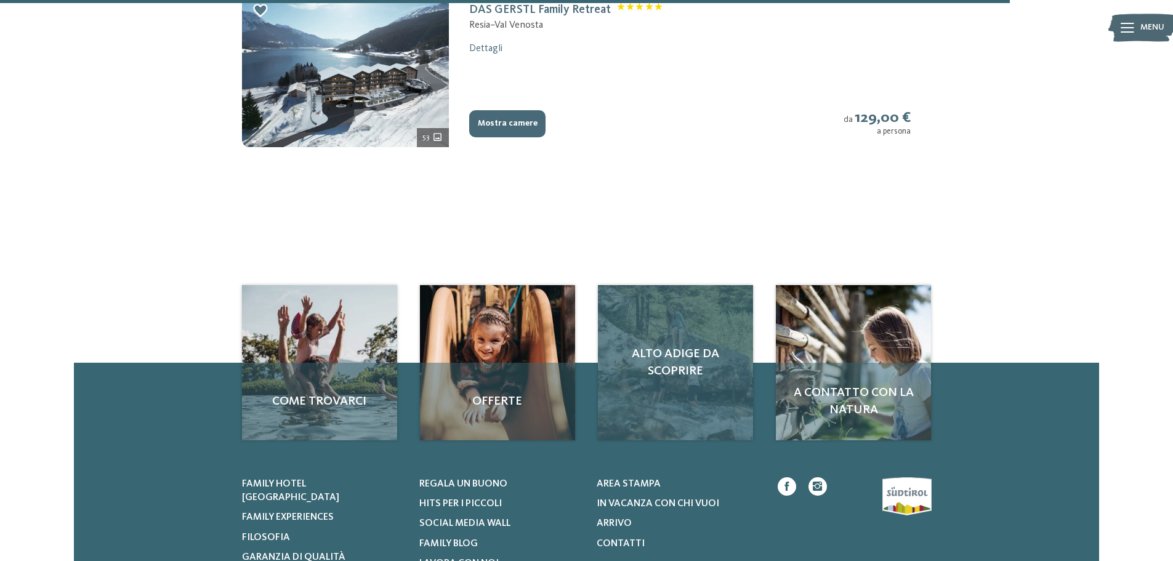
scroll to position [1742, 0]
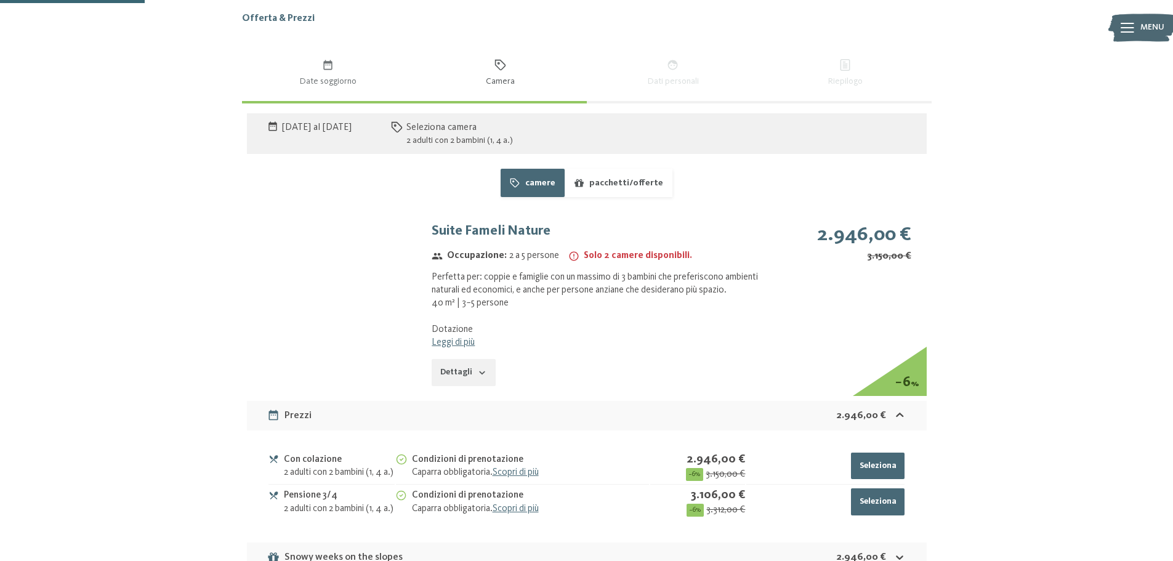
scroll to position [801, 0]
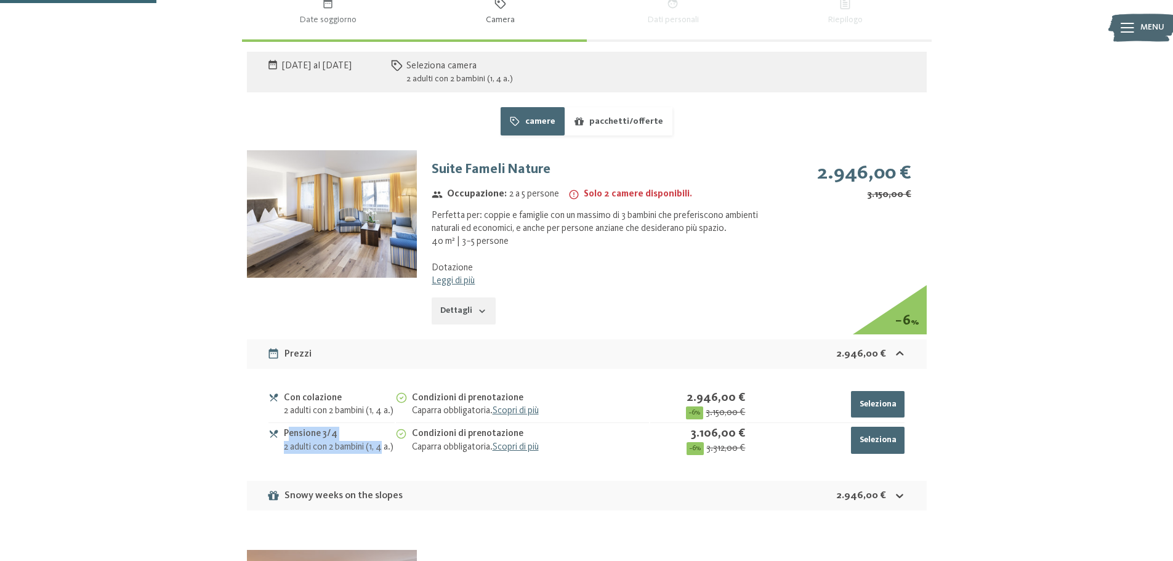
drag, startPoint x: 290, startPoint y: 442, endPoint x: 394, endPoint y: 453, distance: 104.6
click at [394, 453] on div "Pensione 3/4 2 adulti con 2 bambini (1, 4 a.)" at bounding box center [339, 440] width 111 height 27
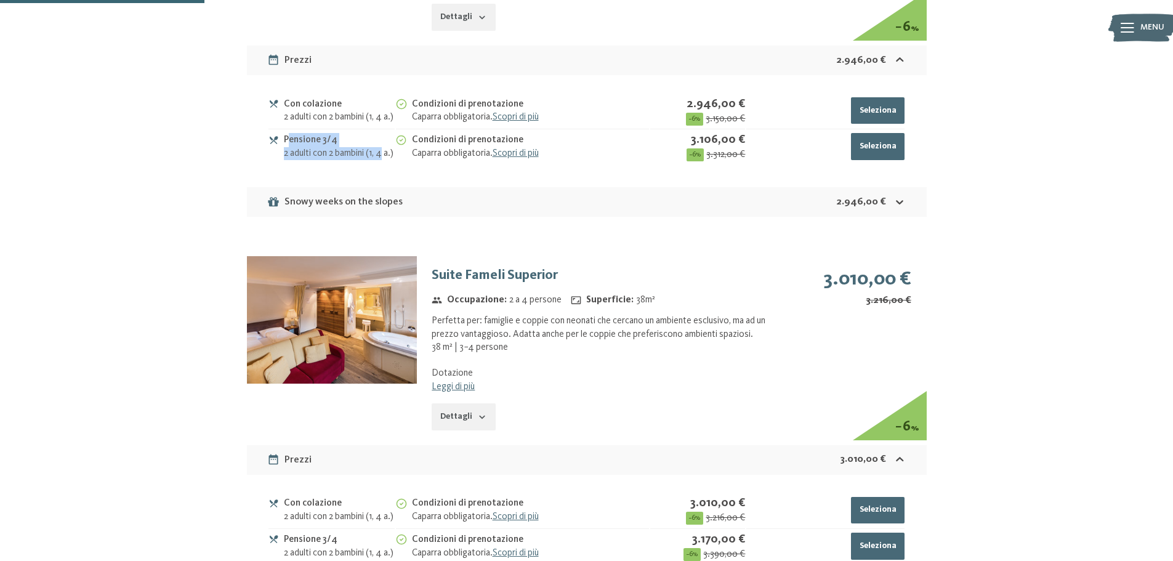
scroll to position [1047, 0]
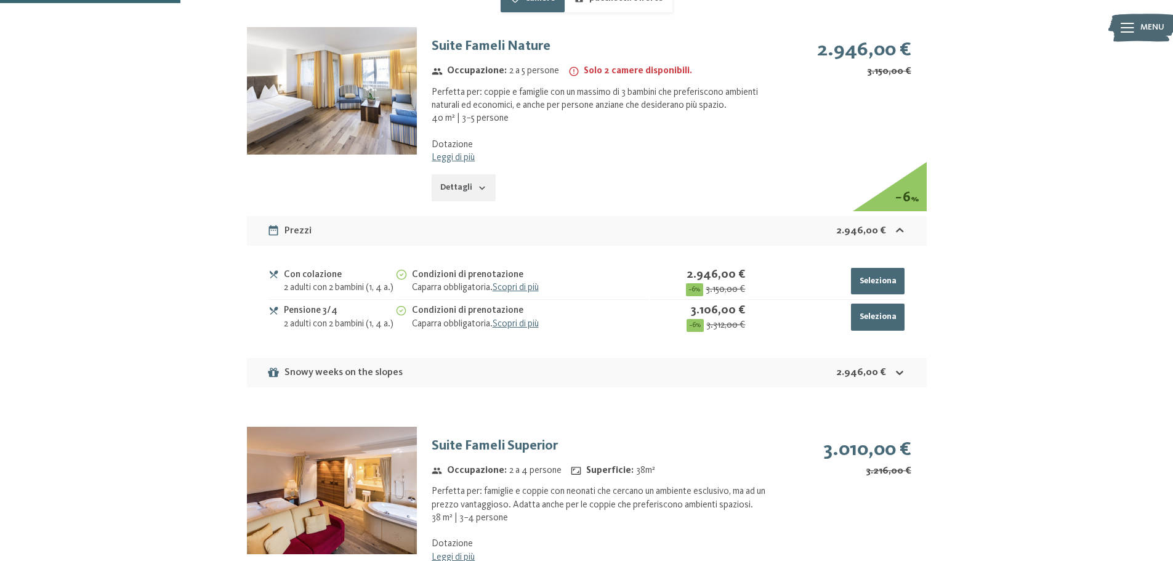
click at [512, 318] on div "Condizioni di prenotazione" at bounding box center [531, 311] width 238 height 14
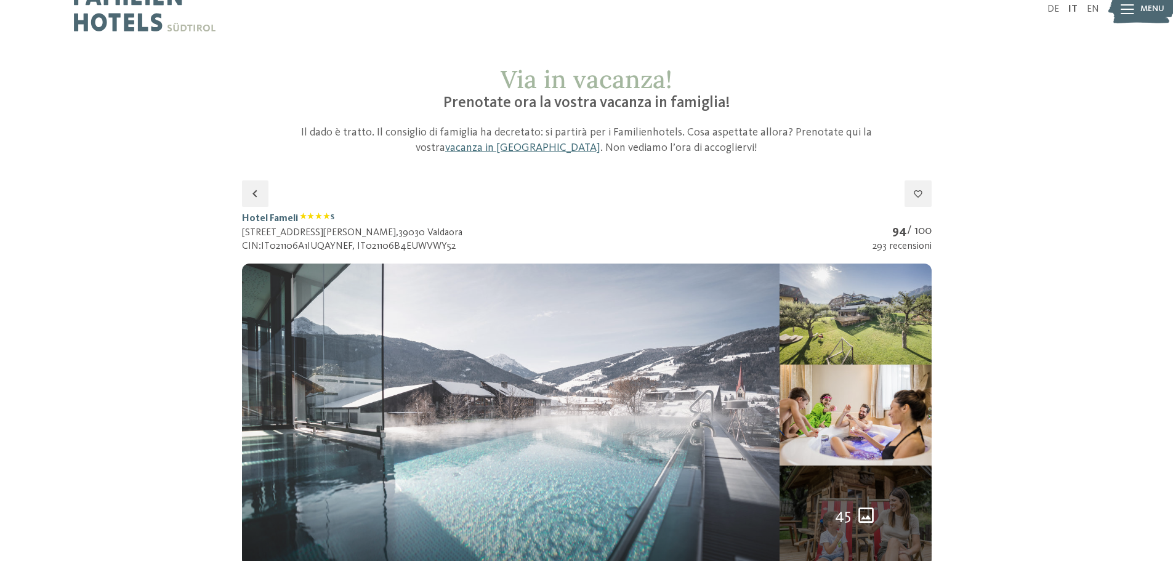
scroll to position [0, 0]
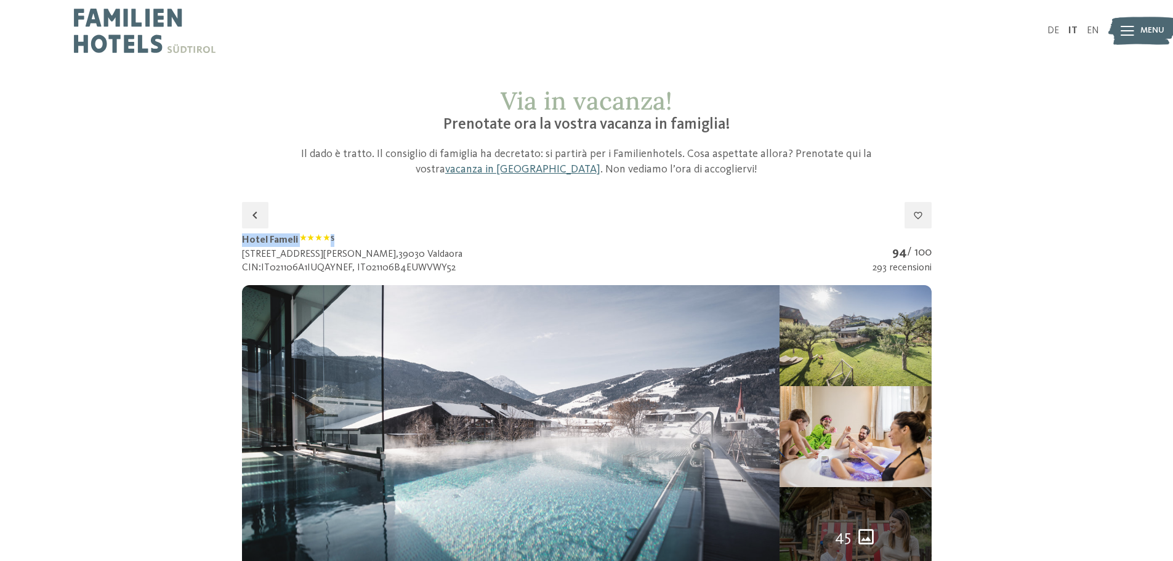
drag, startPoint x: 238, startPoint y: 240, endPoint x: 341, endPoint y: 235, distance: 102.3
click at [255, 241] on h1 "Hotel Fameli S" at bounding box center [352, 240] width 220 height 14
click at [280, 240] on h1 "Hotel Fameli S" at bounding box center [352, 240] width 220 height 14
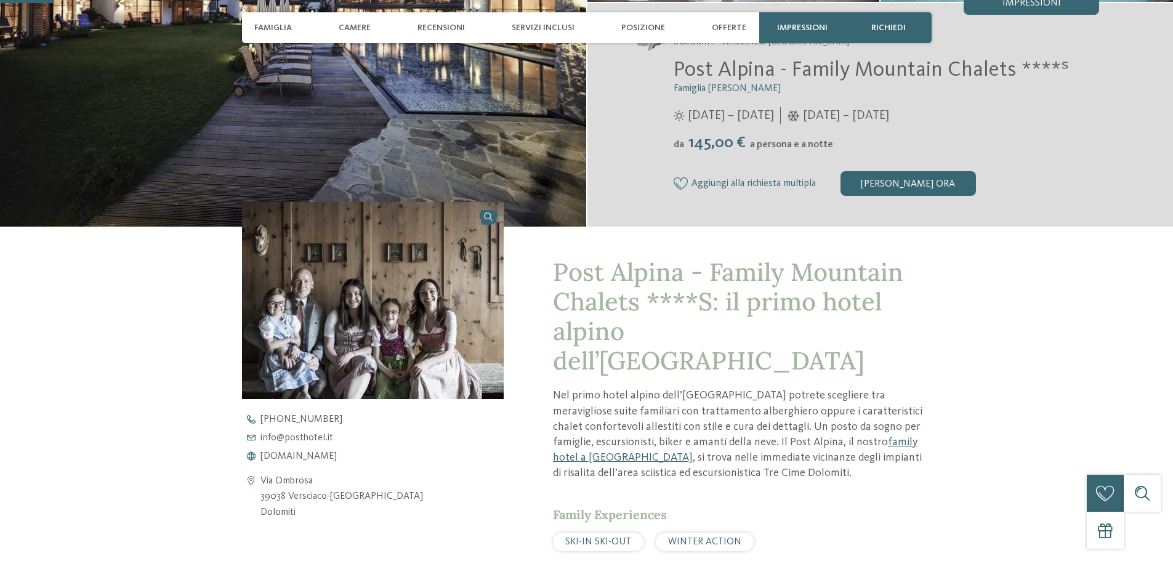
scroll to position [308, 0]
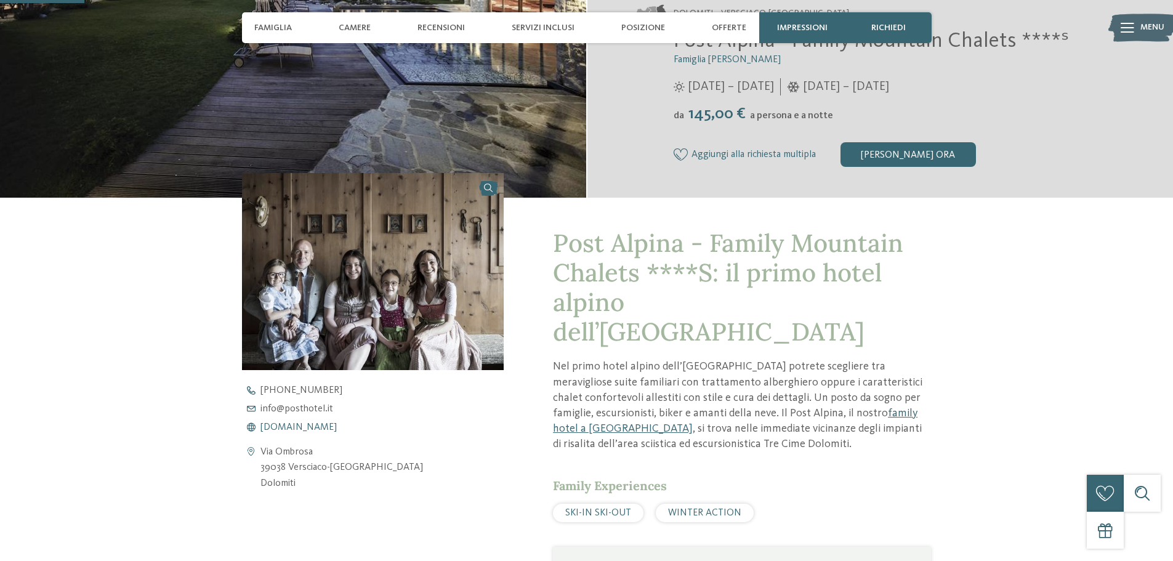
click at [294, 428] on span "[DOMAIN_NAME]" at bounding box center [299, 427] width 76 height 10
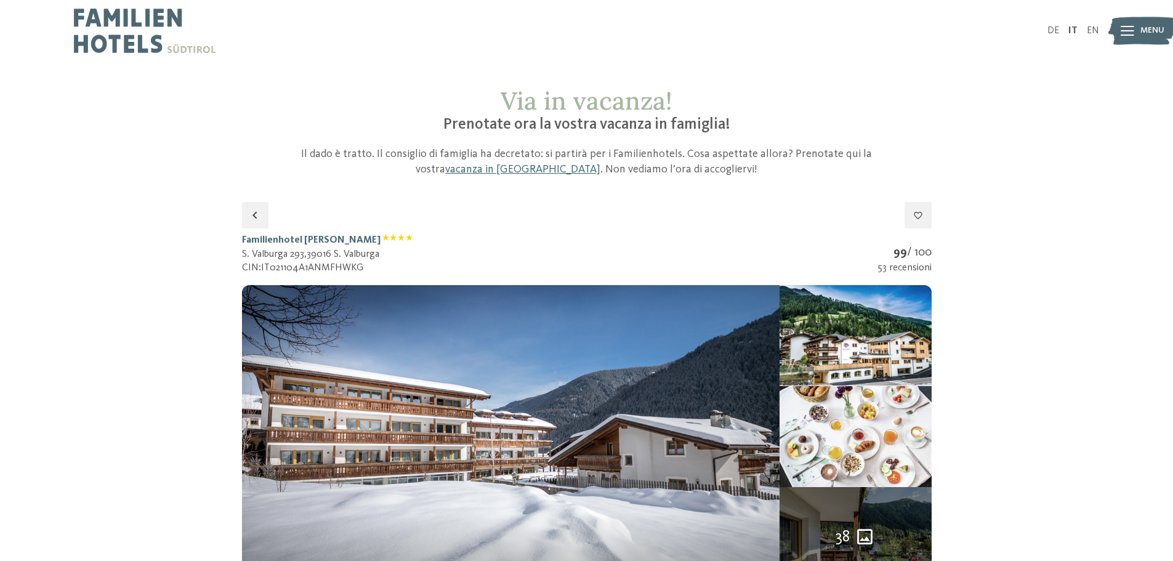
click at [307, 239] on h1 "Familienhotel [PERSON_NAME]" at bounding box center [327, 240] width 171 height 14
drag, startPoint x: 241, startPoint y: 238, endPoint x: 337, endPoint y: 240, distance: 96.1
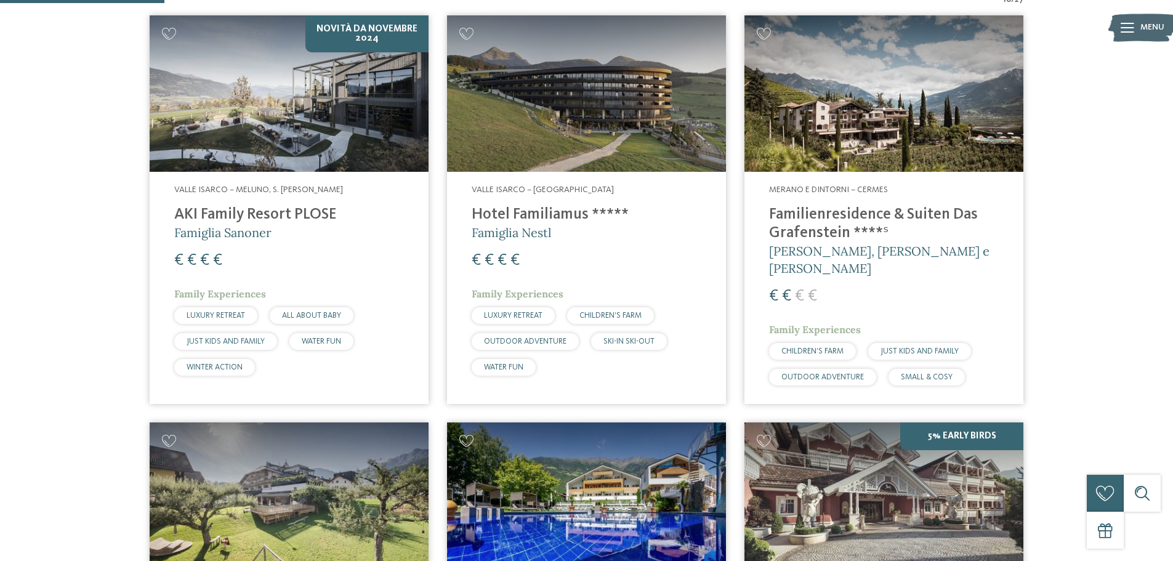
scroll to position [158, 0]
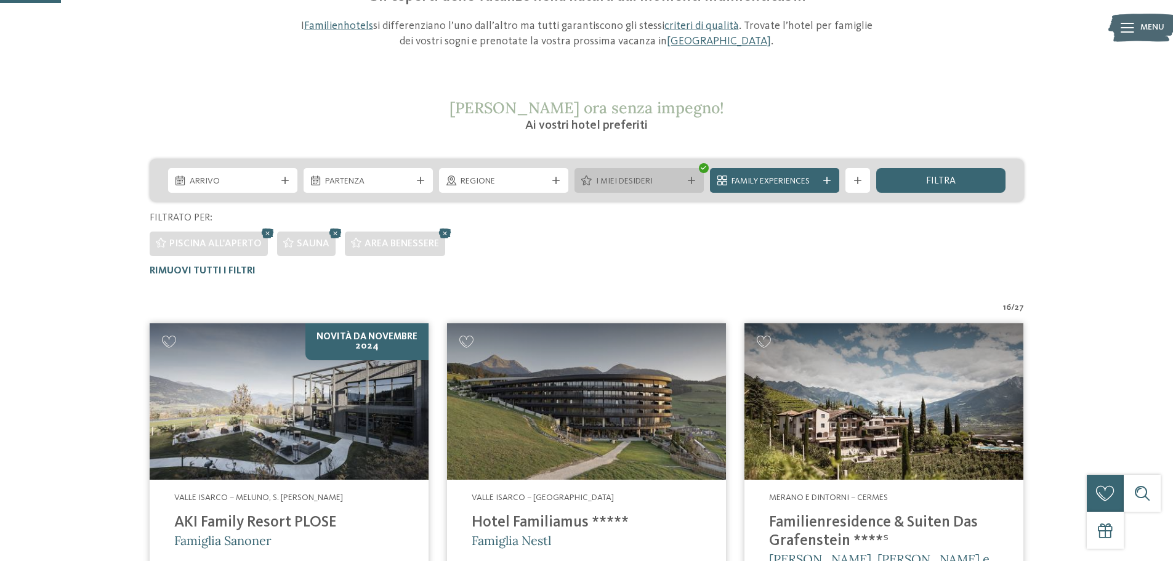
click at [674, 180] on span "I miei desideri" at bounding box center [639, 182] width 86 height 12
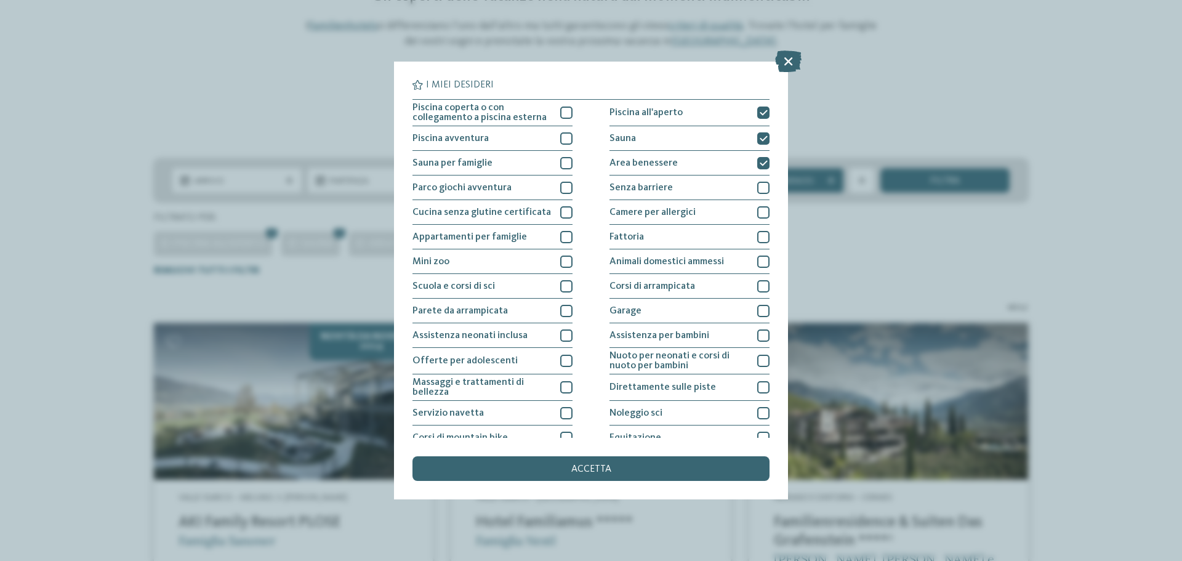
click at [1091, 261] on div "I miei desideri Piscina coperta o con collegamento a piscina esterna Piscina al…" at bounding box center [591, 280] width 1182 height 561
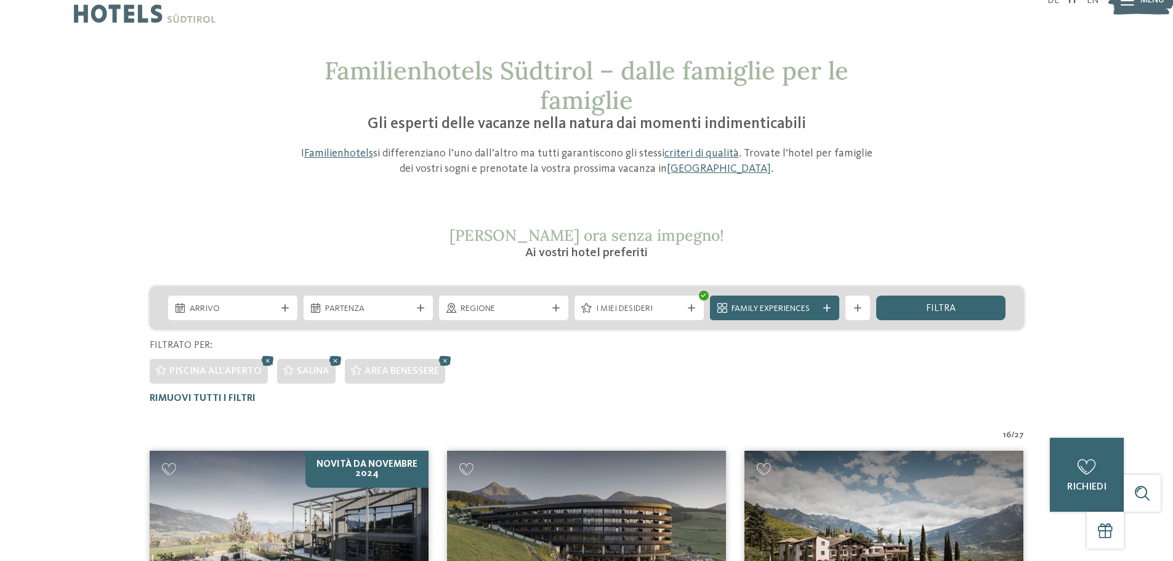
scroll to position [0, 0]
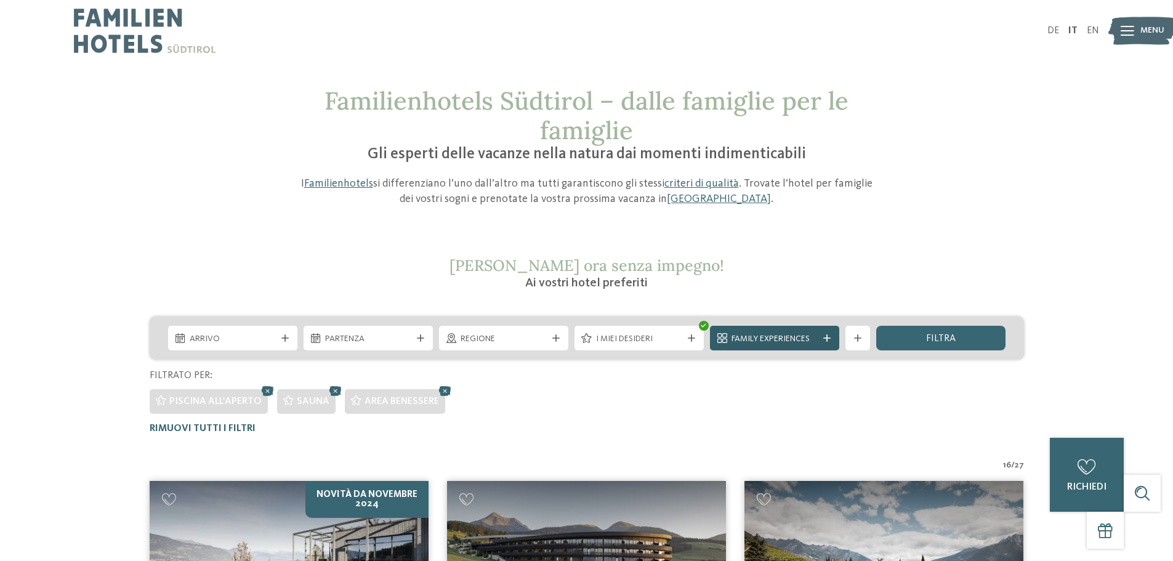
click at [793, 332] on div "Family Experiences" at bounding box center [775, 339] width 92 height 14
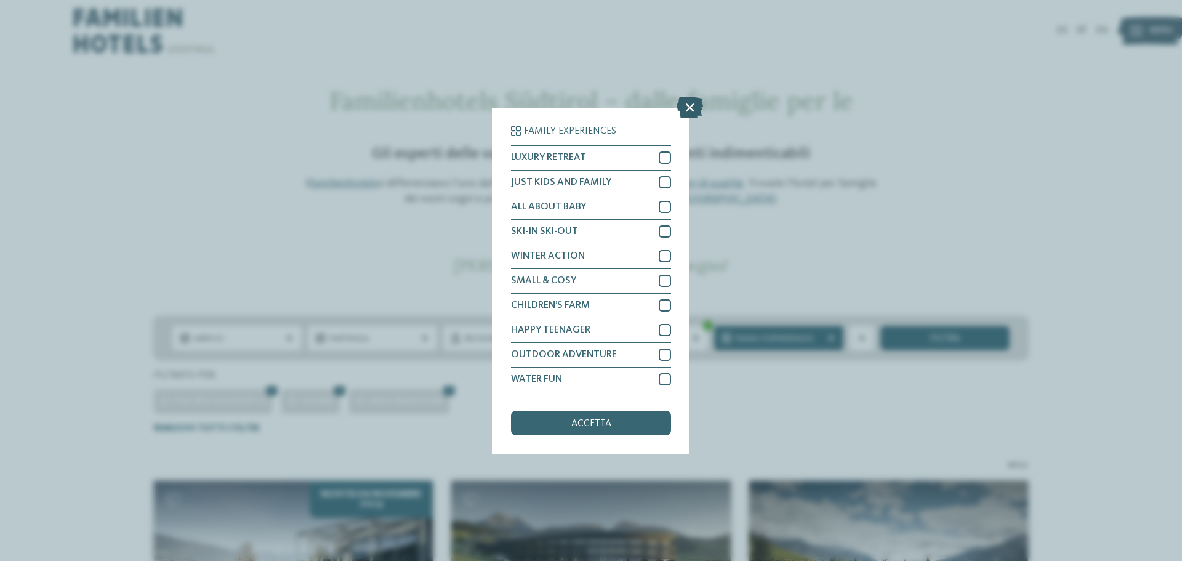
click at [690, 107] on icon at bounding box center [690, 107] width 26 height 22
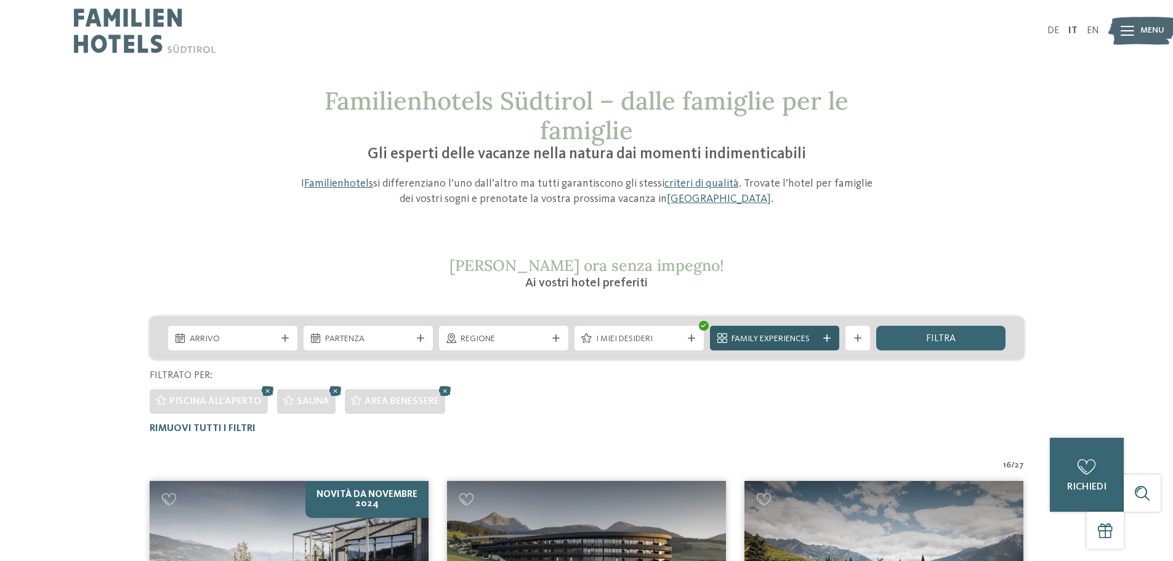
click at [788, 336] on span "Family Experiences" at bounding box center [775, 339] width 86 height 12
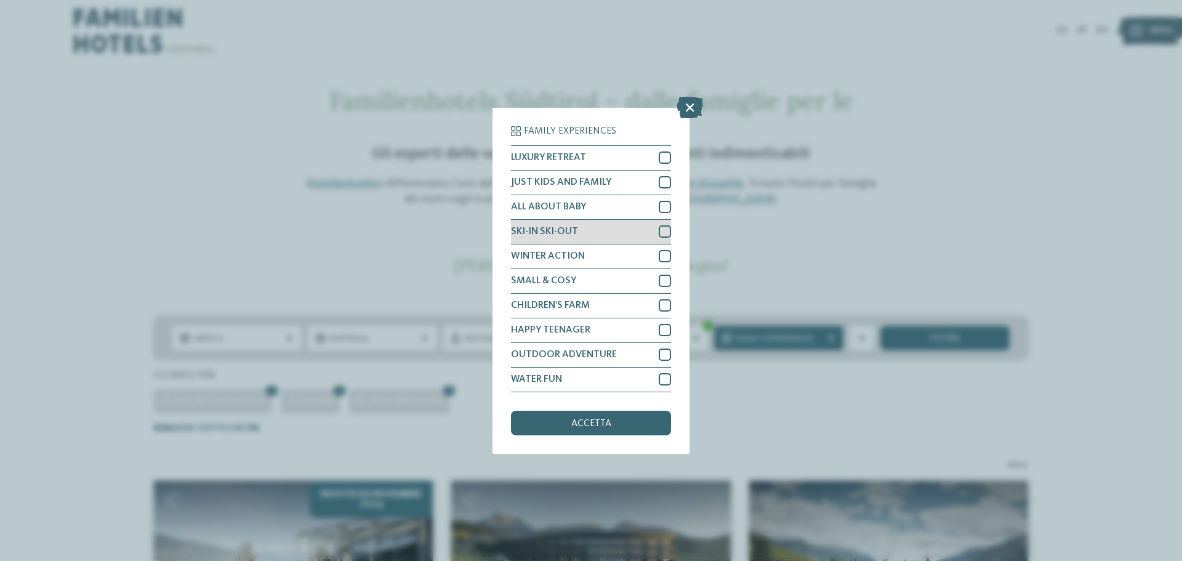
click at [661, 231] on div at bounding box center [665, 231] width 12 height 12
click at [628, 424] on div "accetta" at bounding box center [591, 423] width 160 height 25
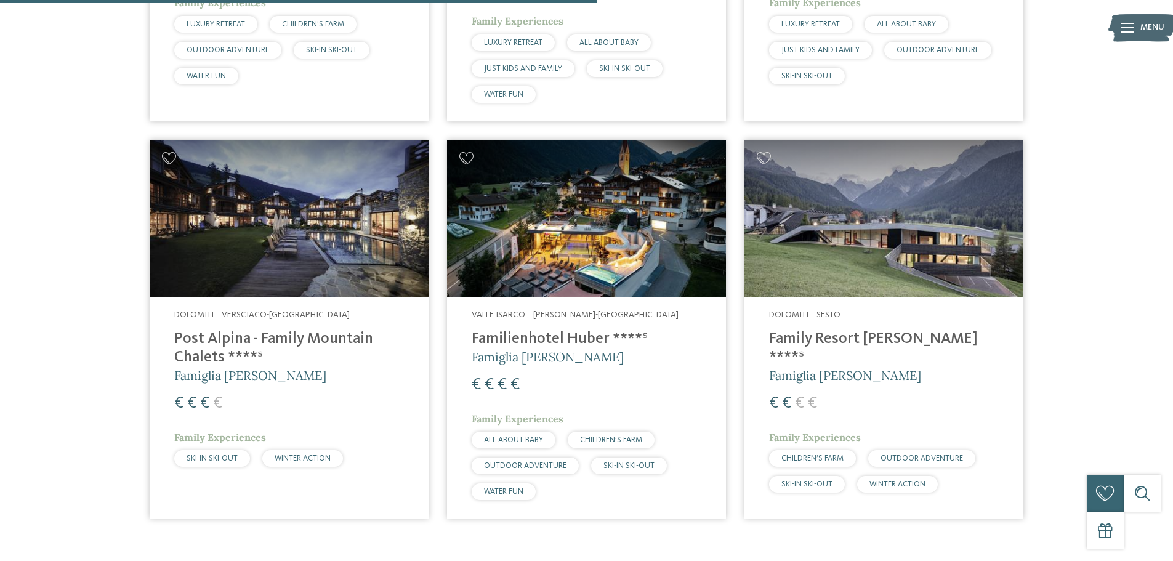
scroll to position [786, 0]
